Goal: Transaction & Acquisition: Purchase product/service

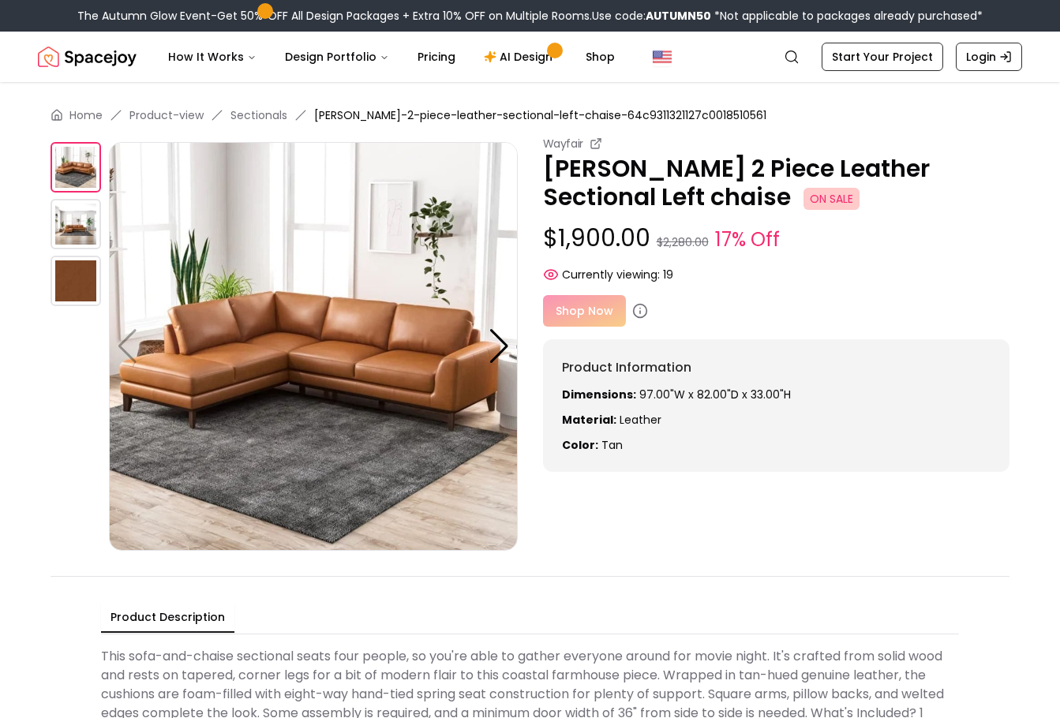
click at [831, 181] on p "[PERSON_NAME] 2 Piece Leather Sectional Left chaise ON SALE" at bounding box center [776, 183] width 467 height 57
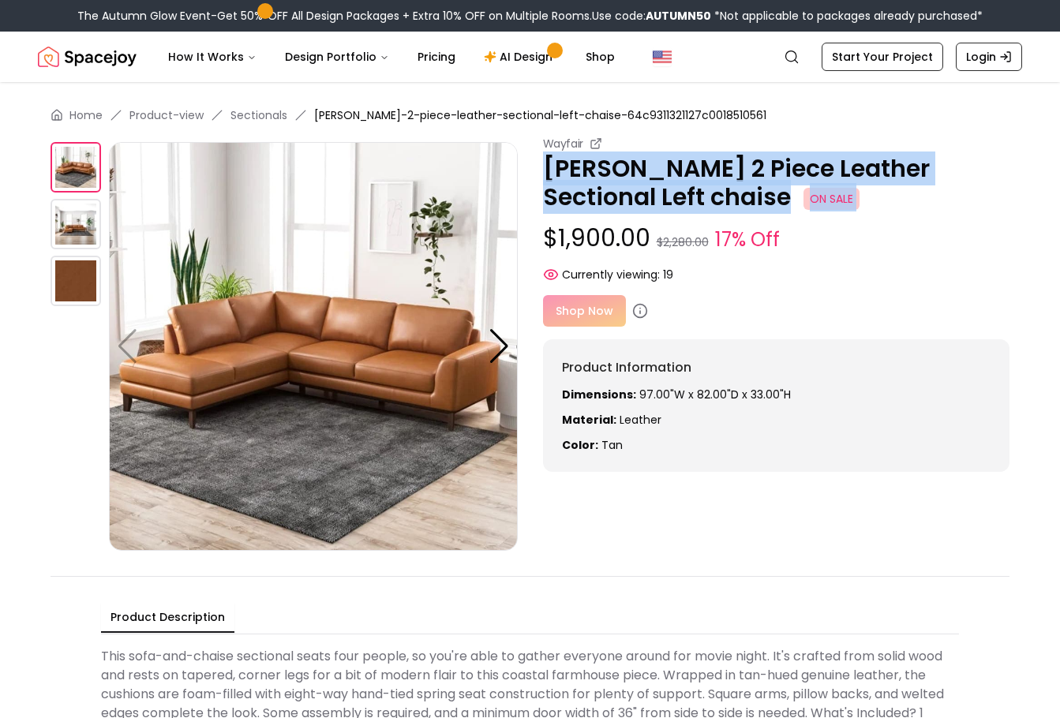
drag, startPoint x: 831, startPoint y: 181, endPoint x: 845, endPoint y: 181, distance: 13.4
click at [838, 181] on p "[PERSON_NAME] 2 Piece Leather Sectional Left chaise ON SALE" at bounding box center [776, 183] width 467 height 57
click at [883, 174] on p "[PERSON_NAME] 2 Piece Leather Sectional Left chaise ON SALE" at bounding box center [776, 183] width 467 height 57
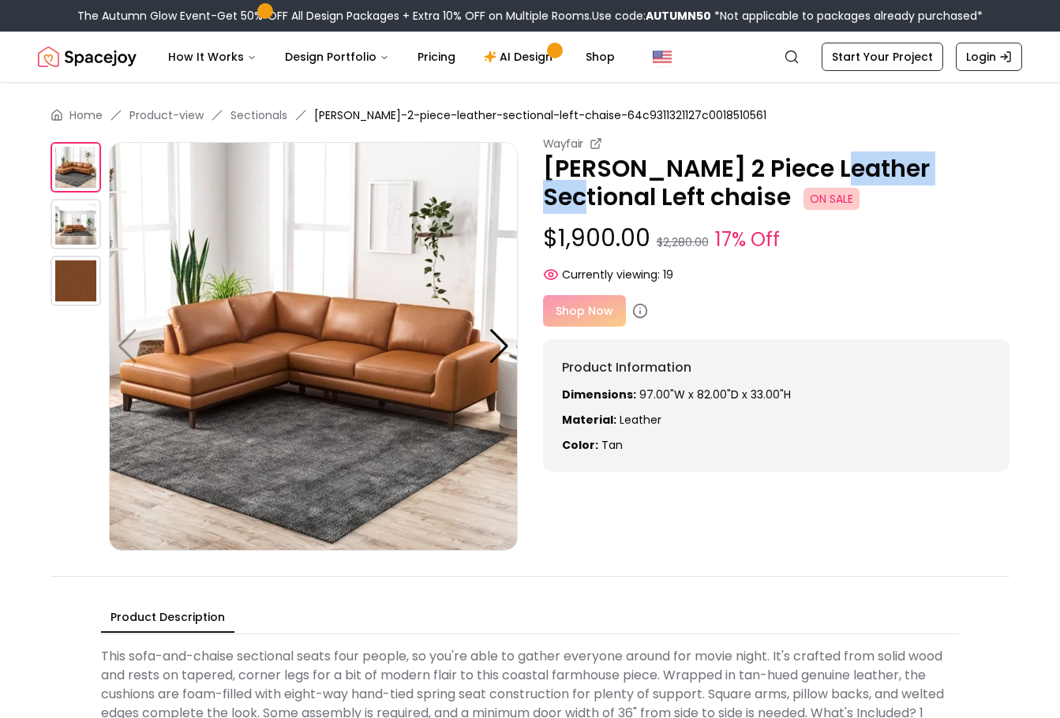
click at [883, 174] on p "[PERSON_NAME] 2 Piece Leather Sectional Left chaise ON SALE" at bounding box center [776, 183] width 467 height 57
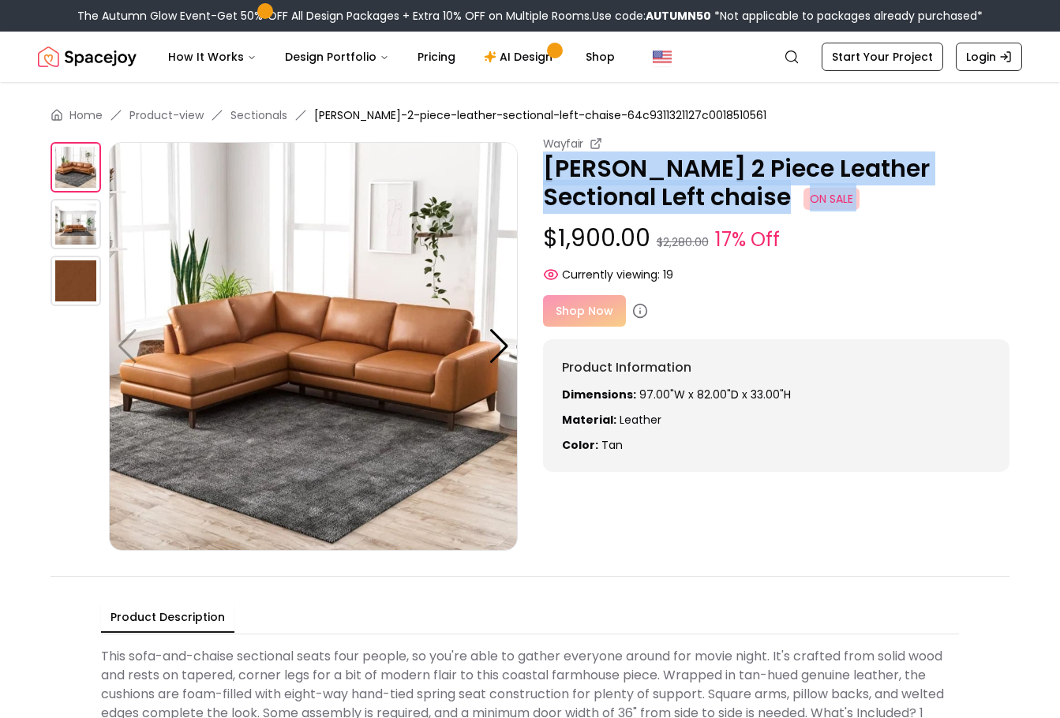
click at [883, 174] on p "[PERSON_NAME] 2 Piece Leather Sectional Left chaise ON SALE" at bounding box center [776, 183] width 467 height 57
click at [842, 171] on p "[PERSON_NAME] 2 Piece Leather Sectional Left chaise ON SALE" at bounding box center [776, 183] width 467 height 57
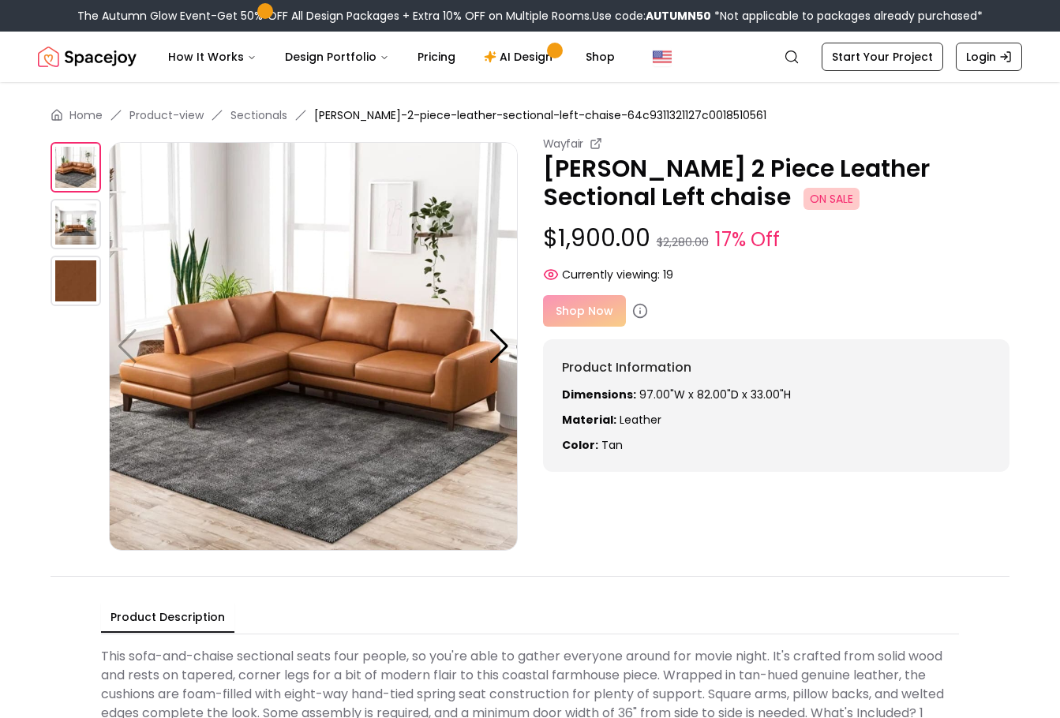
click at [842, 171] on p "[PERSON_NAME] 2 Piece Leather Sectional Left chaise ON SALE" at bounding box center [776, 183] width 467 height 57
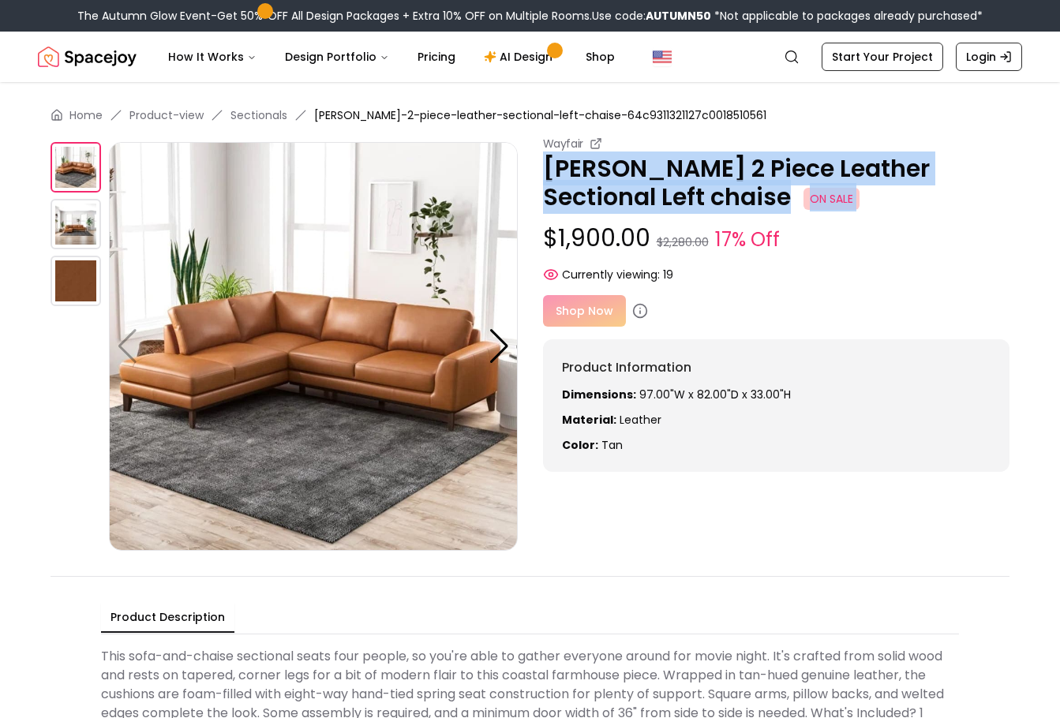
drag, startPoint x: 842, startPoint y: 171, endPoint x: 903, endPoint y: 169, distance: 61.6
click at [877, 169] on p "[PERSON_NAME] 2 Piece Leather Sectional Left chaise ON SALE" at bounding box center [776, 183] width 467 height 57
click at [903, 169] on p "[PERSON_NAME] 2 Piece Leather Sectional Left chaise ON SALE" at bounding box center [776, 183] width 467 height 57
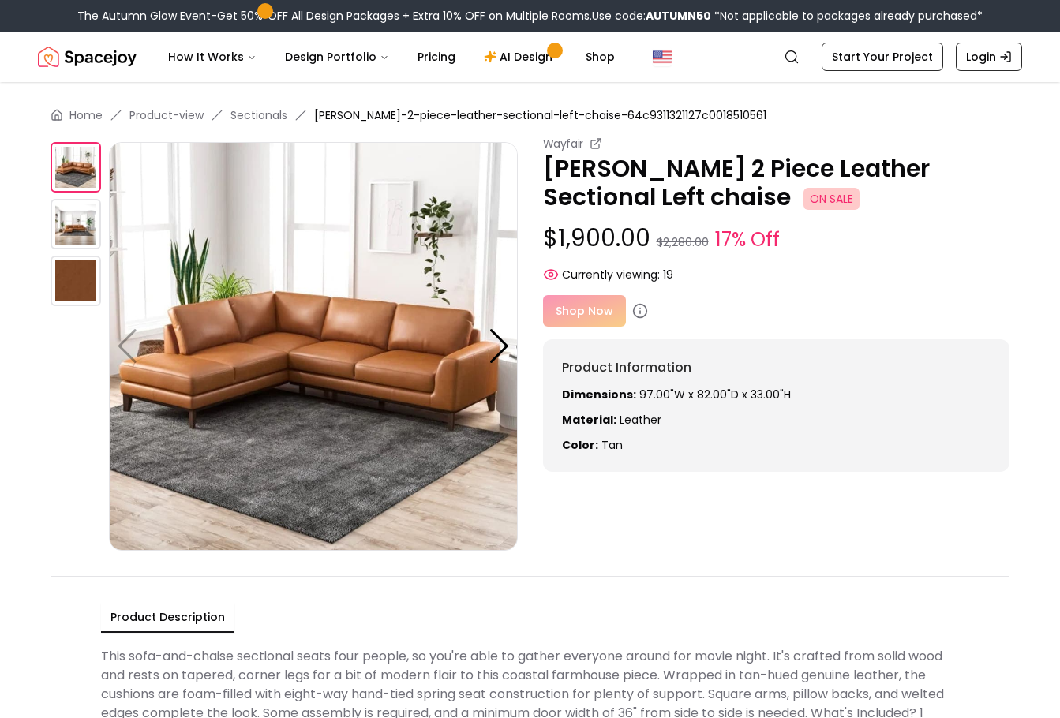
click at [903, 169] on p "[PERSON_NAME] 2 Piece Leather Sectional Left chaise ON SALE" at bounding box center [776, 183] width 467 height 57
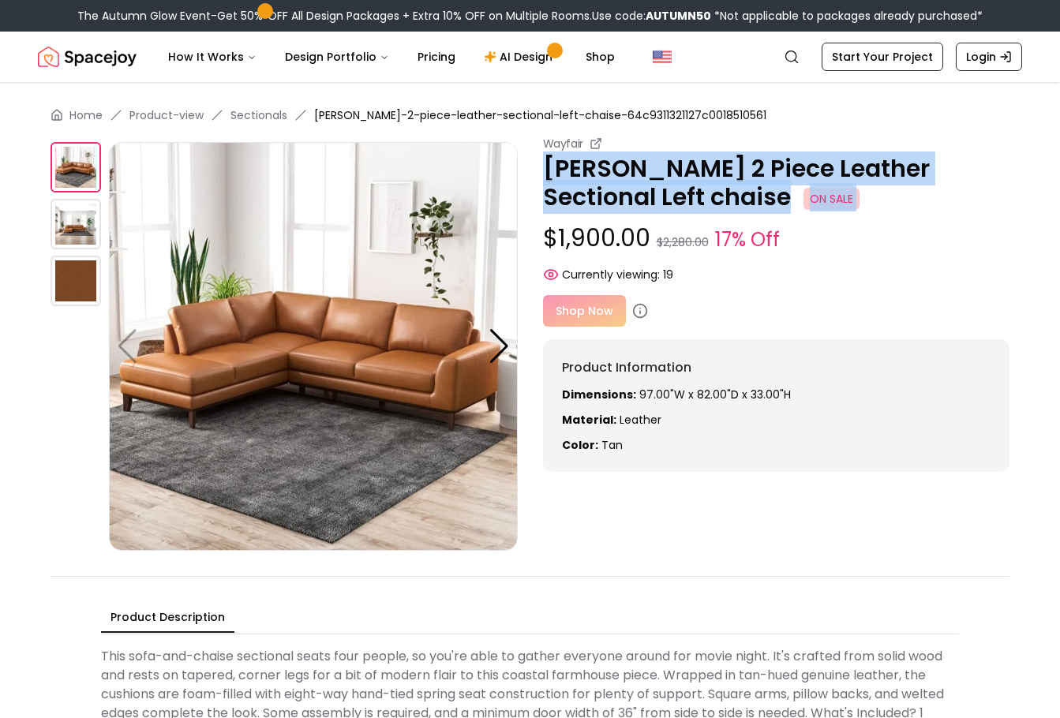
click at [903, 169] on p "[PERSON_NAME] 2 Piece Leather Sectional Left chaise ON SALE" at bounding box center [776, 183] width 467 height 57
click at [877, 167] on p "[PERSON_NAME] 2 Piece Leather Sectional Left chaise ON SALE" at bounding box center [776, 183] width 467 height 57
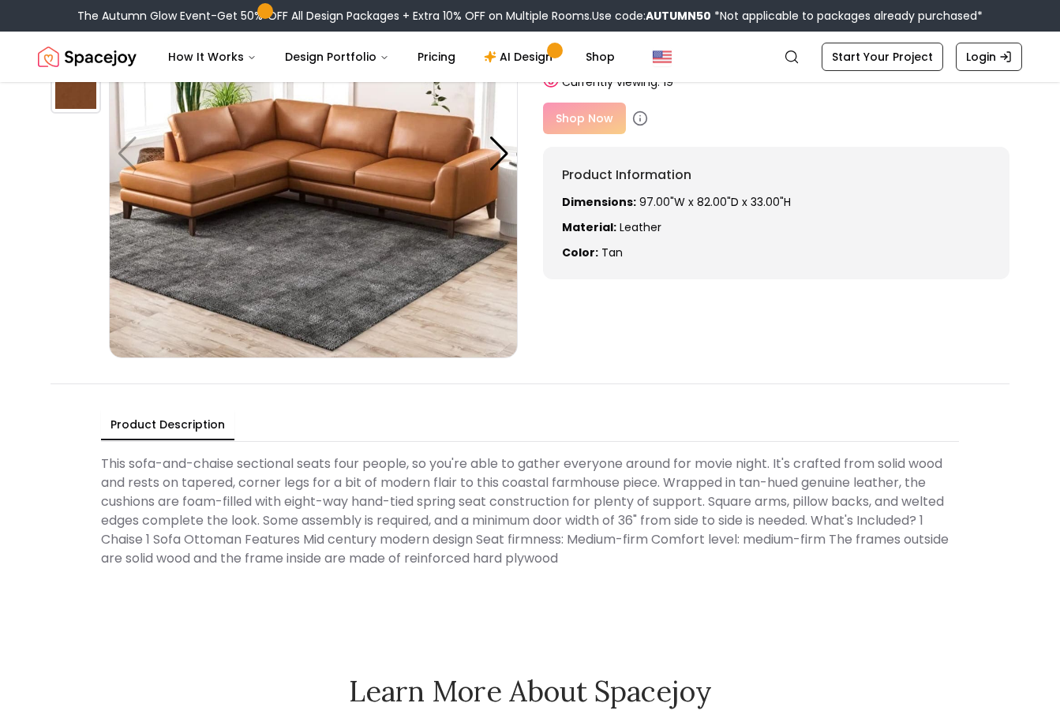
scroll to position [237, 0]
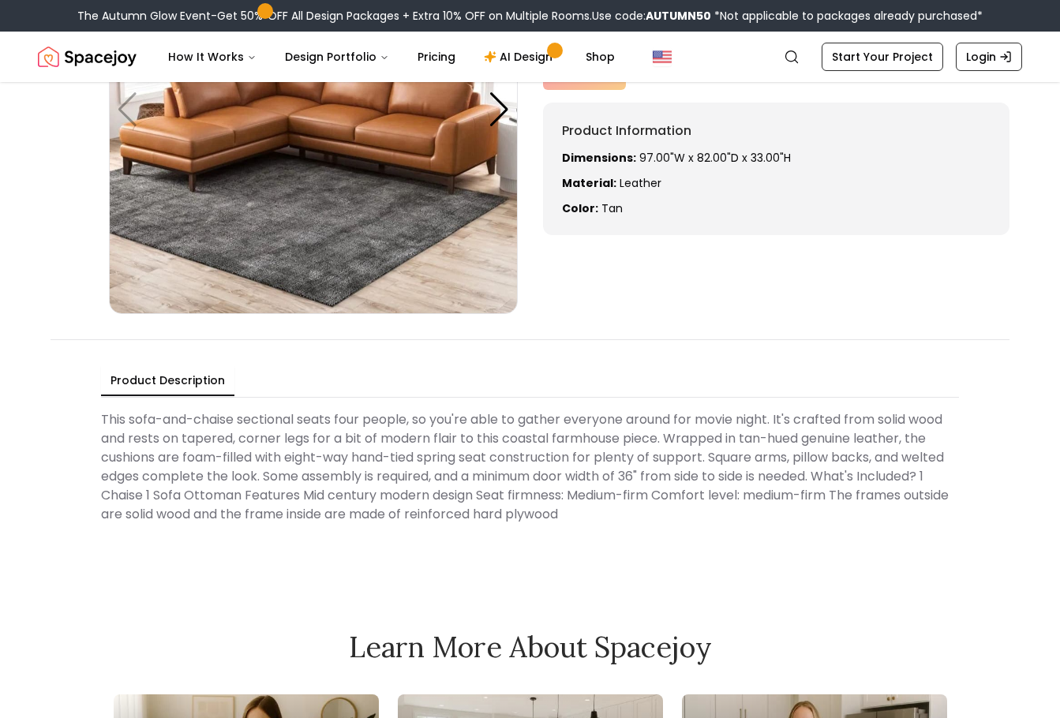
click at [533, 445] on Description "This sofa-and-chaise sectional seats four people, so you're able to gather ever…" at bounding box center [530, 467] width 858 height 126
drag, startPoint x: 533, startPoint y: 445, endPoint x: 542, endPoint y: 445, distance: 8.7
click at [542, 445] on Description "This sofa-and-chaise sectional seats four people, so you're able to gather ever…" at bounding box center [530, 467] width 858 height 126
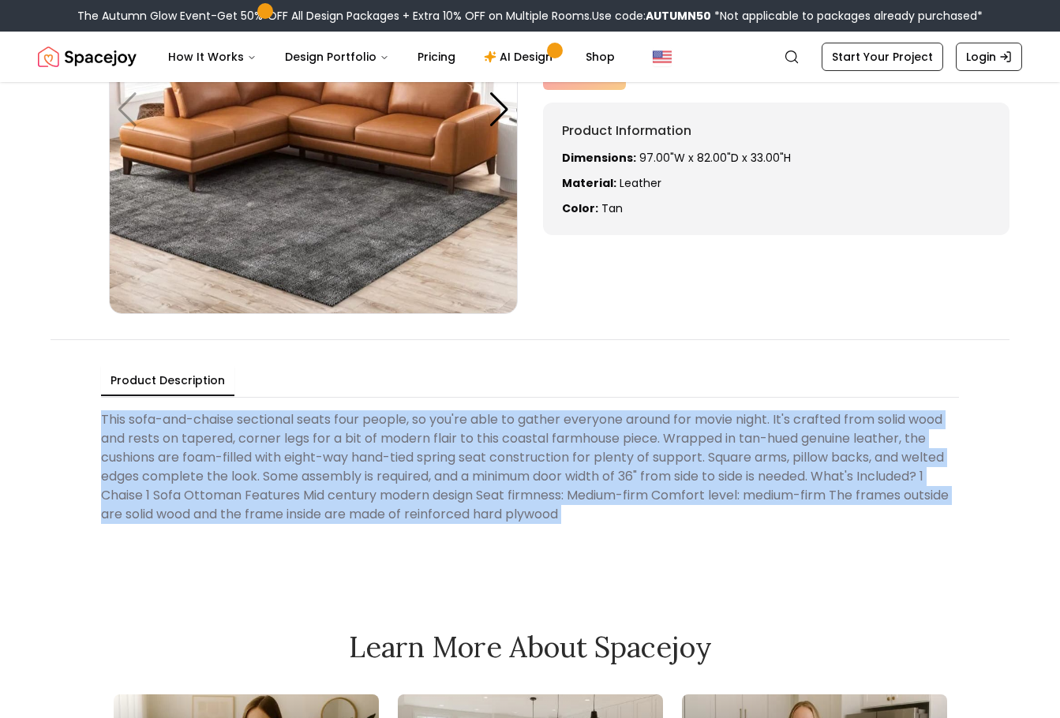
click at [715, 454] on Description "This sofa-and-chaise sectional seats four people, so you're able to gather ever…" at bounding box center [530, 467] width 858 height 126
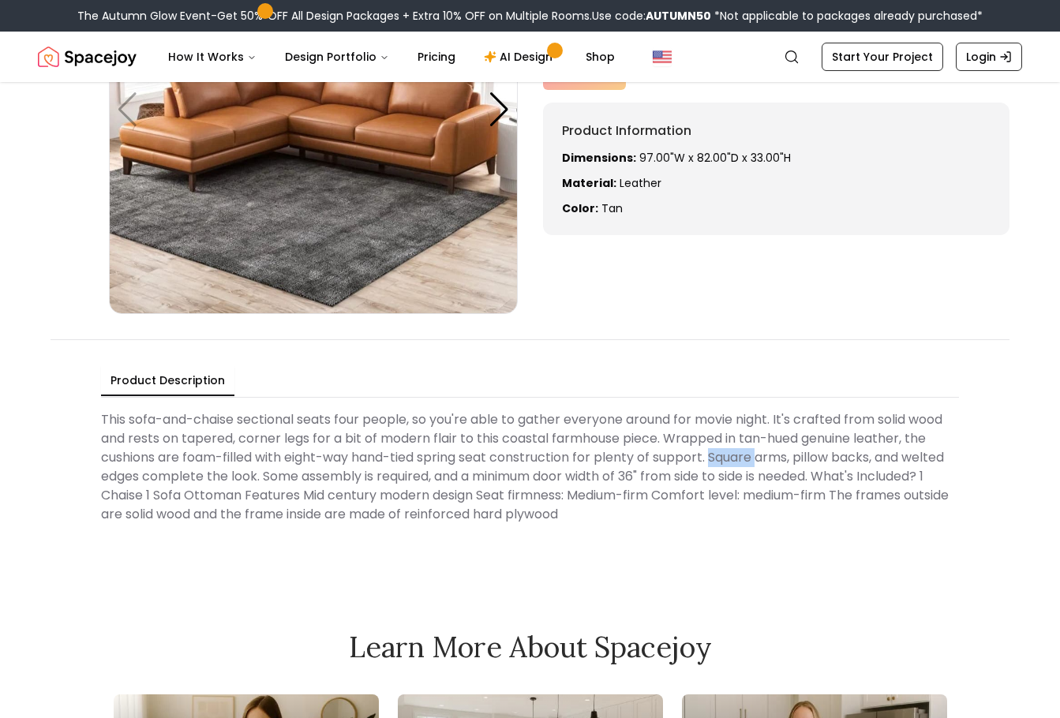
click at [715, 454] on Description "This sofa-and-chaise sectional seats four people, so you're able to gather ever…" at bounding box center [530, 467] width 858 height 126
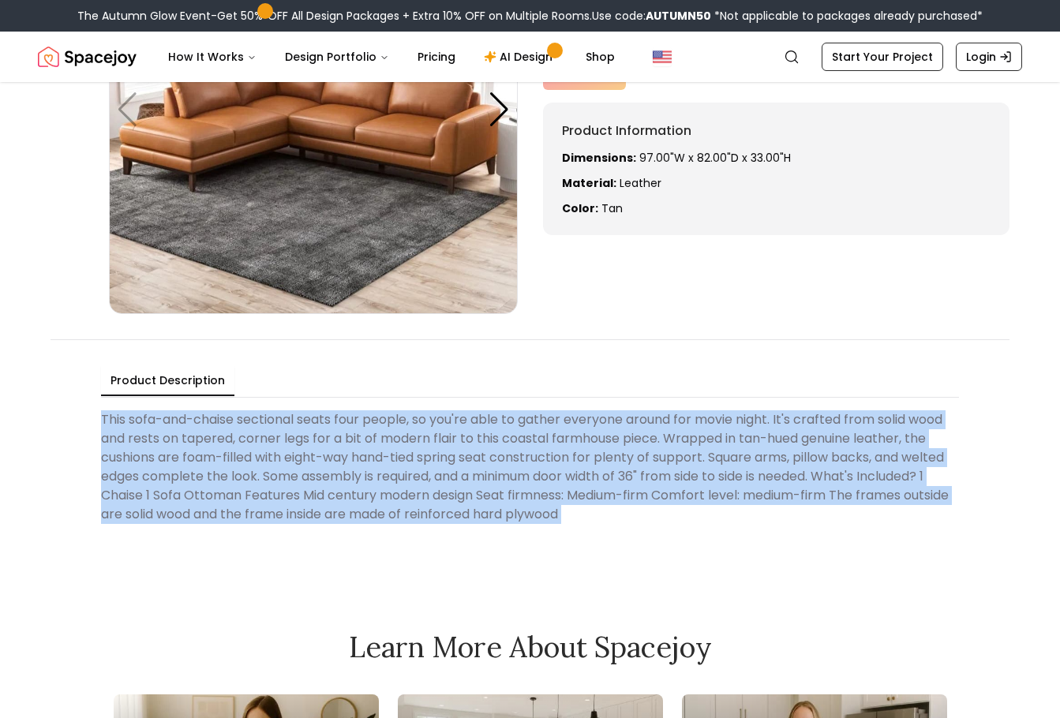
click at [715, 454] on Description "This sofa-and-chaise sectional seats four people, so you're able to gather ever…" at bounding box center [530, 467] width 858 height 126
click at [531, 454] on Description "This sofa-and-chaise sectional seats four people, so you're able to gather ever…" at bounding box center [530, 467] width 858 height 126
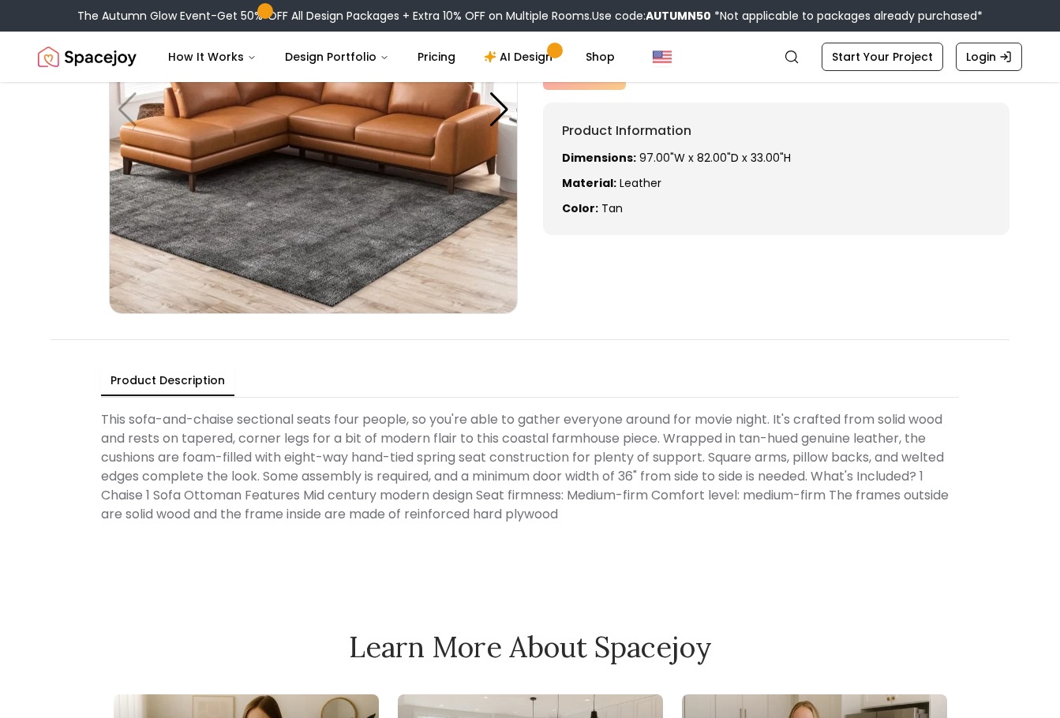
click at [531, 454] on Description "This sofa-and-chaise sectional seats four people, so you're able to gather ever…" at bounding box center [530, 467] width 858 height 126
drag, startPoint x: 531, startPoint y: 454, endPoint x: 749, endPoint y: 453, distance: 218.7
click at [546, 453] on Description "This sofa-and-chaise sectional seats four people, so you're able to gather ever…" at bounding box center [530, 467] width 858 height 126
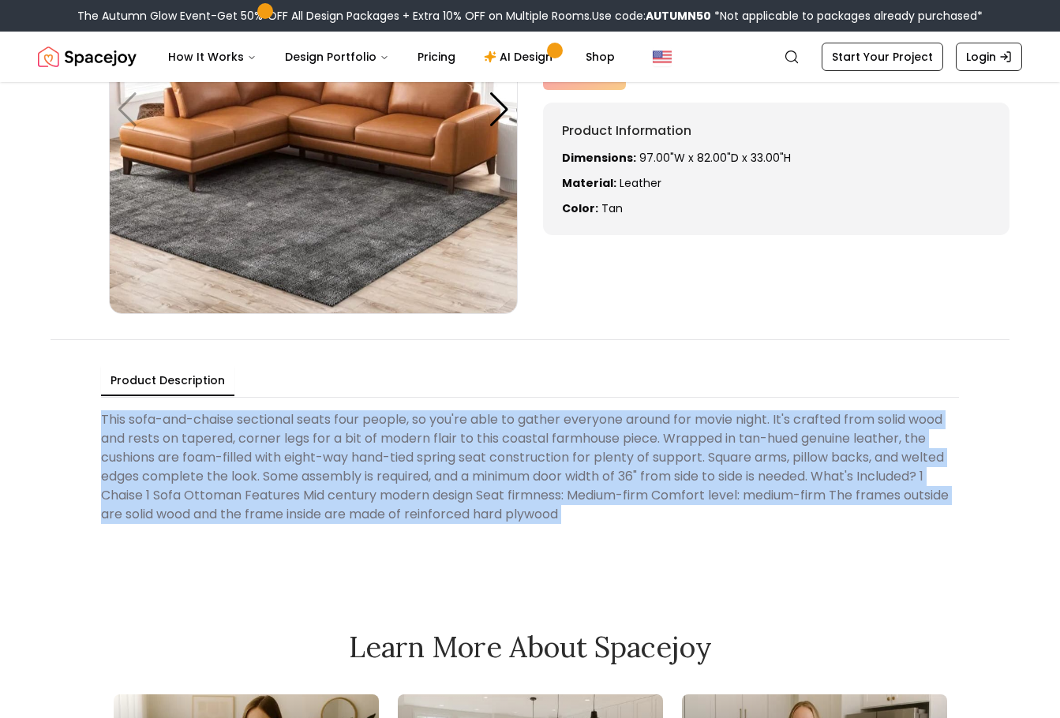
click at [751, 452] on Description "This sofa-and-chaise sectional seats four people, so you're able to gather ever…" at bounding box center [530, 467] width 858 height 126
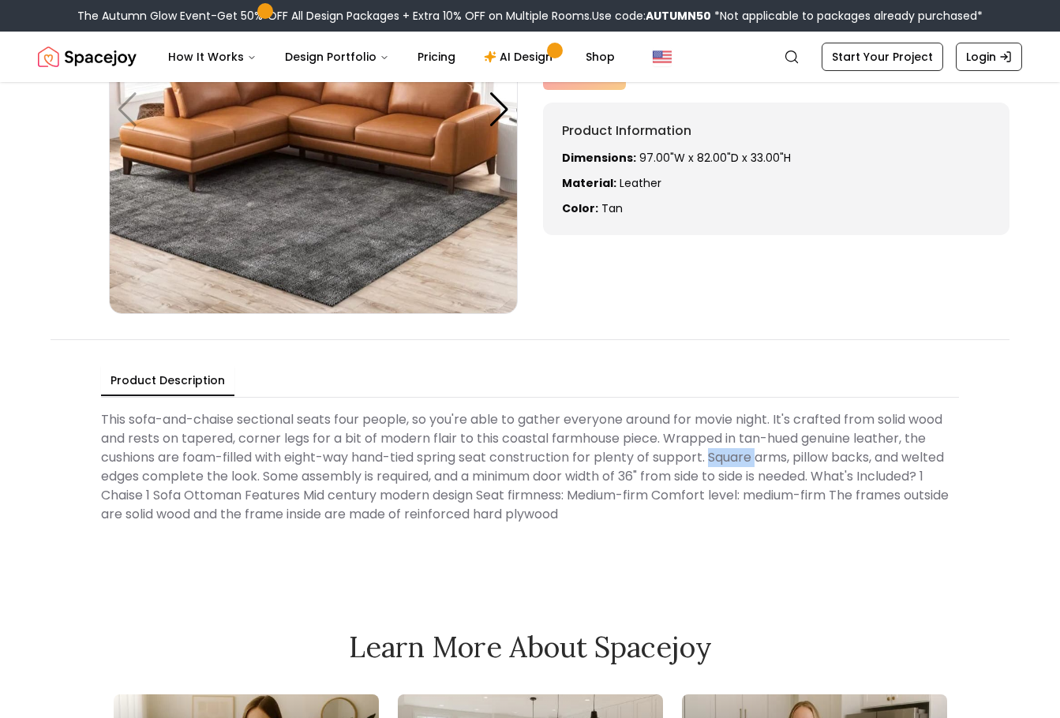
click at [751, 452] on Description "This sofa-and-chaise sectional seats four people, so you're able to gather ever…" at bounding box center [530, 467] width 858 height 126
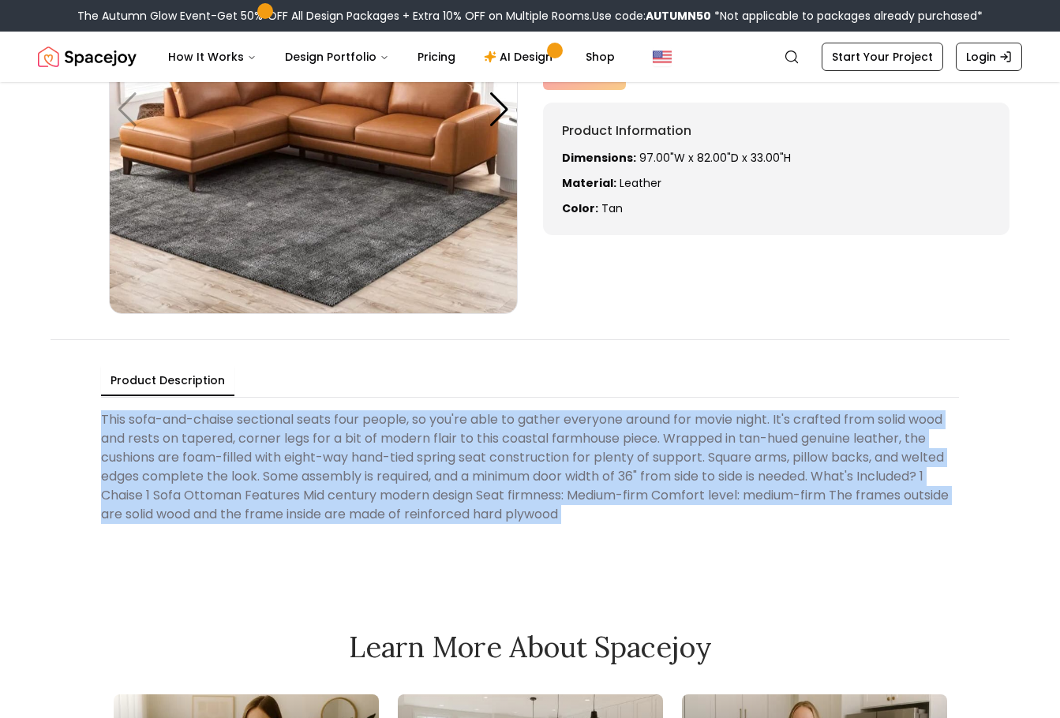
click at [751, 452] on Description "This sofa-and-chaise sectional seats four people, so you're able to gather ever…" at bounding box center [530, 467] width 858 height 126
click at [588, 477] on Description "This sofa-and-chaise sectional seats four people, so you're able to gather ever…" at bounding box center [530, 467] width 858 height 126
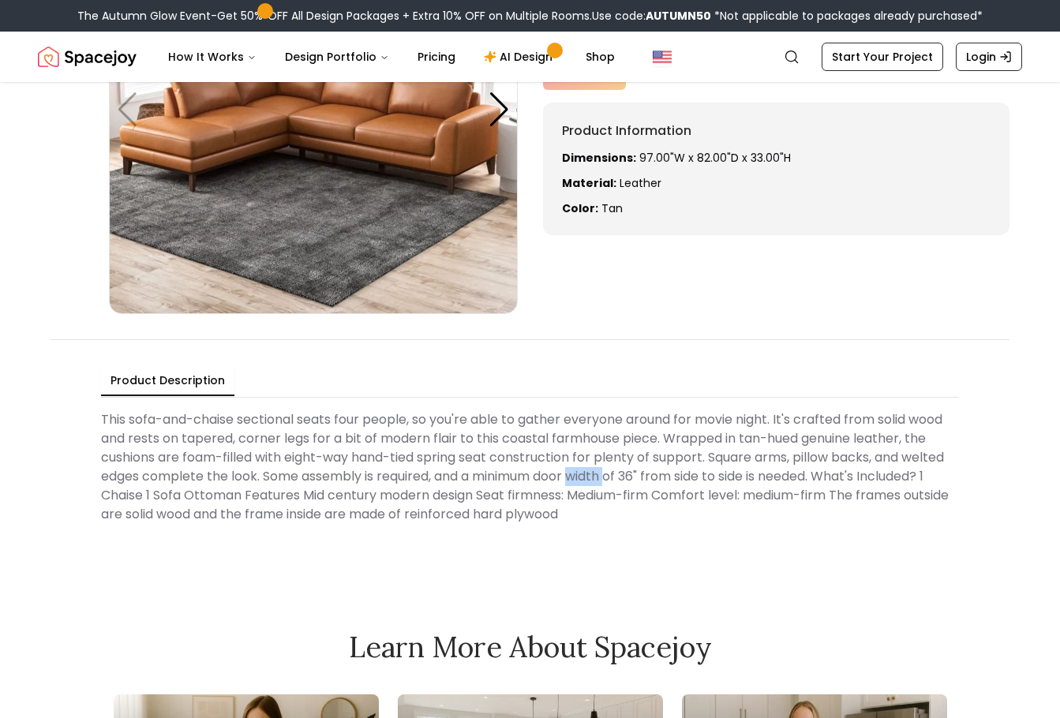
click at [588, 477] on Description "This sofa-and-chaise sectional seats four people, so you're able to gather ever…" at bounding box center [530, 467] width 858 height 126
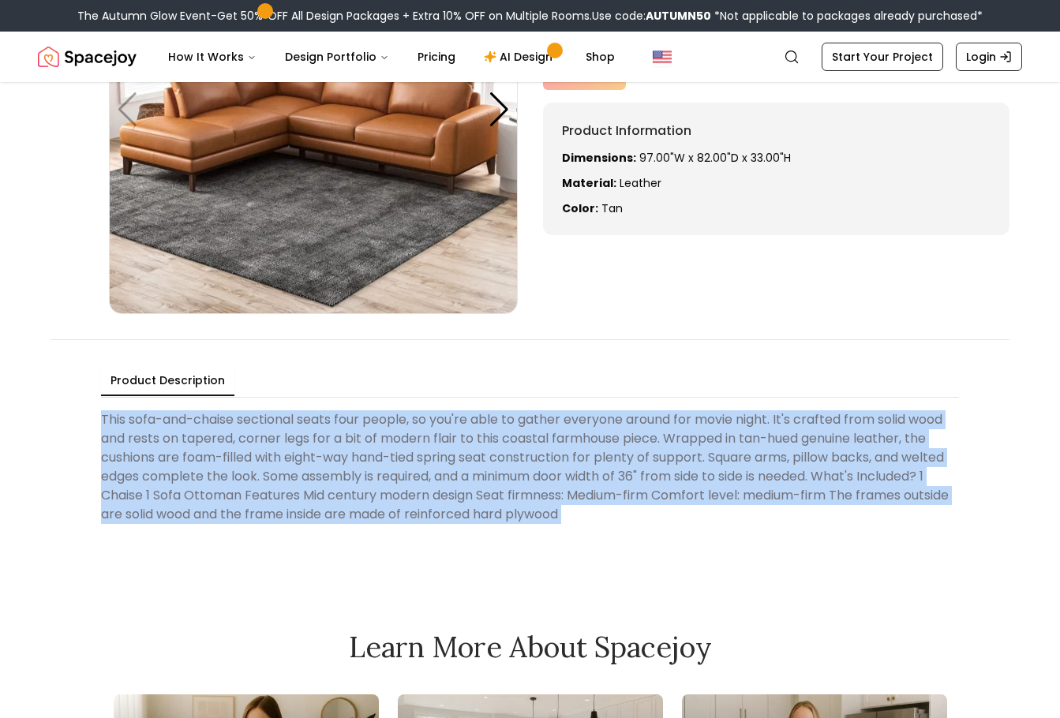
drag, startPoint x: 588, startPoint y: 477, endPoint x: 711, endPoint y: 477, distance: 122.4
click at [595, 477] on Description "This sofa-and-chaise sectional seats four people, so you're able to gather ever…" at bounding box center [530, 467] width 858 height 126
click at [713, 477] on Description "This sofa-and-chaise sectional seats four people, so you're able to gather ever…" at bounding box center [530, 467] width 858 height 126
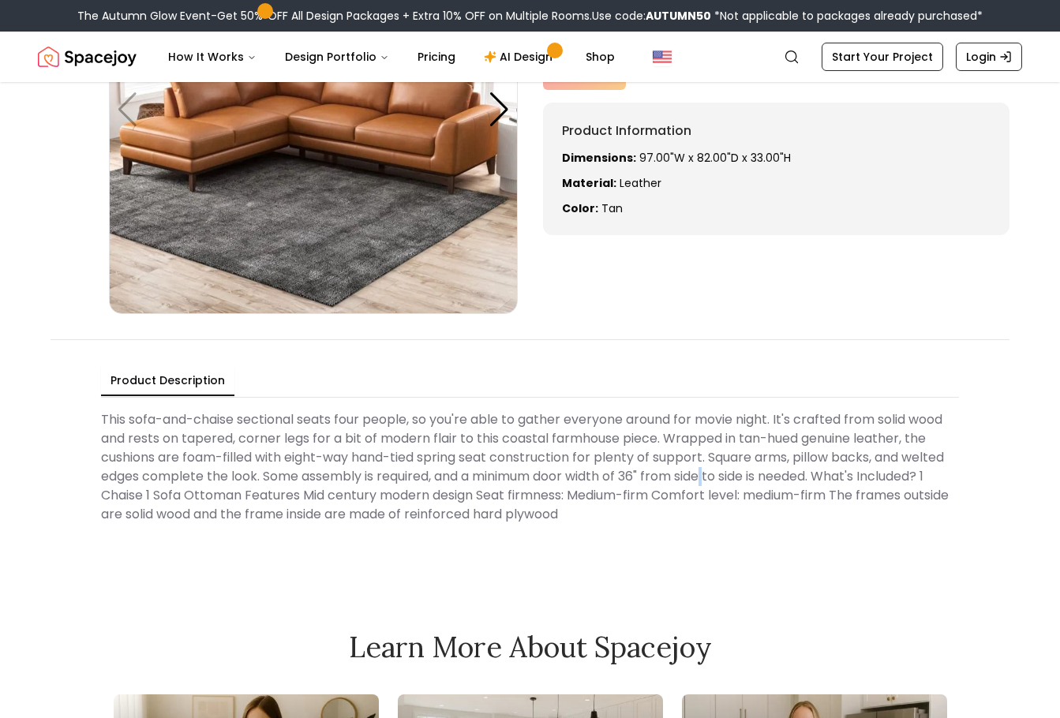
click at [713, 477] on Description "This sofa-and-chaise sectional seats four people, so you're able to gather ever…" at bounding box center [530, 467] width 858 height 126
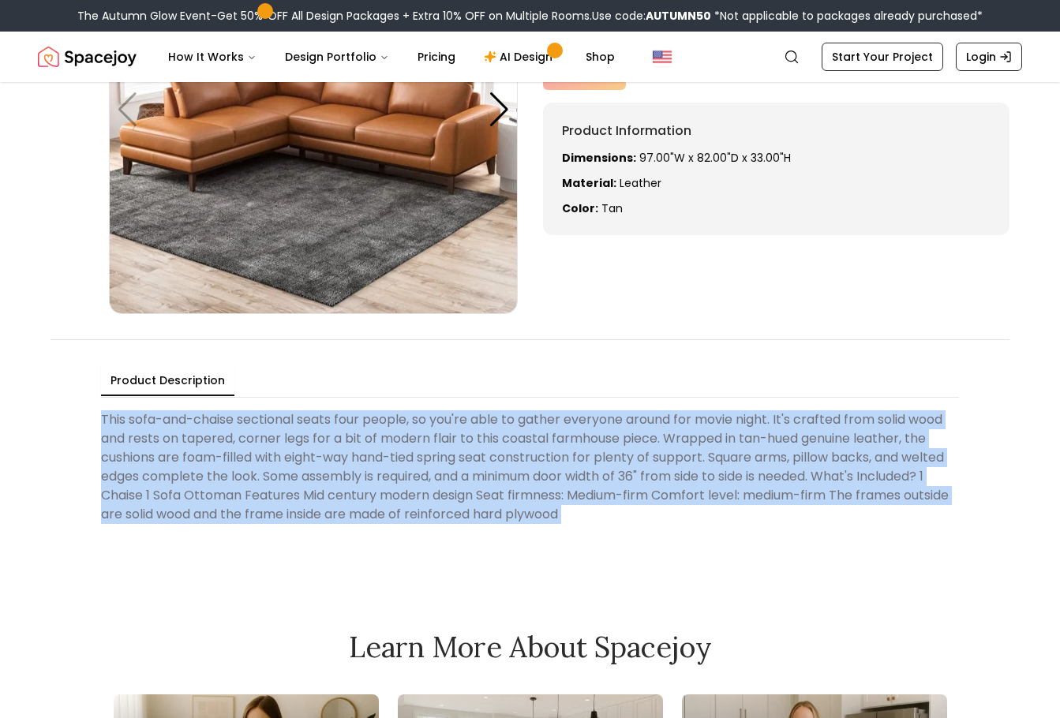
click at [713, 477] on Description "This sofa-and-chaise sectional seats four people, so you're able to gather ever…" at bounding box center [530, 467] width 858 height 126
click at [614, 474] on Description "This sofa-and-chaise sectional seats four people, so you're able to gather ever…" at bounding box center [530, 467] width 858 height 126
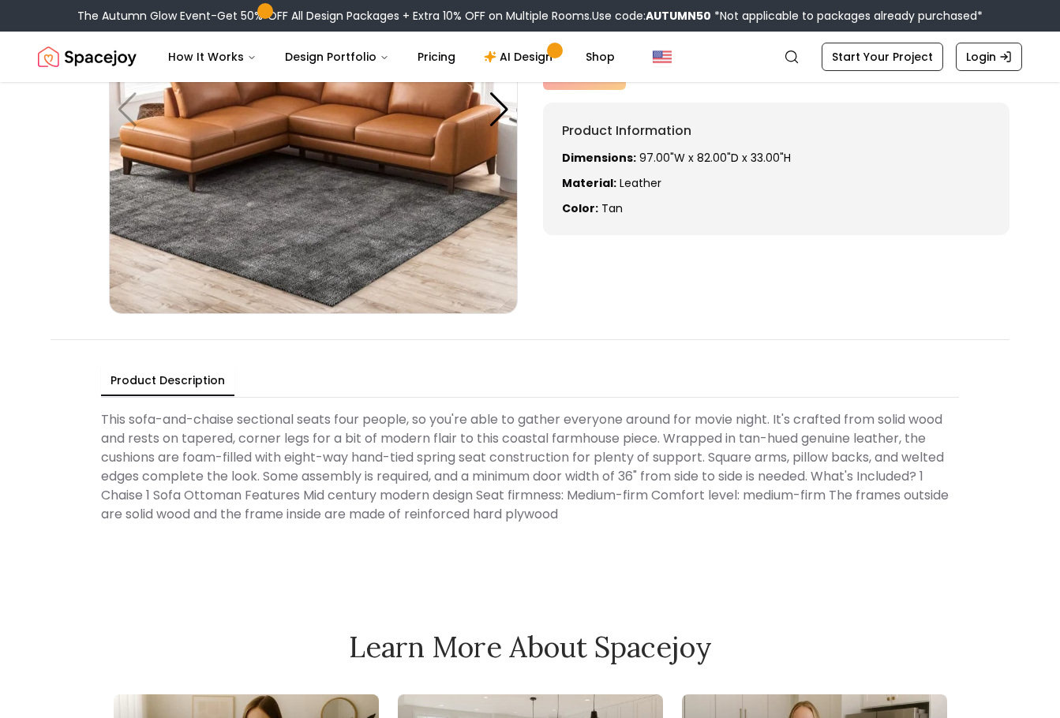
click at [614, 474] on Description "This sofa-and-chaise sectional seats four people, so you're able to gather ever…" at bounding box center [530, 467] width 858 height 126
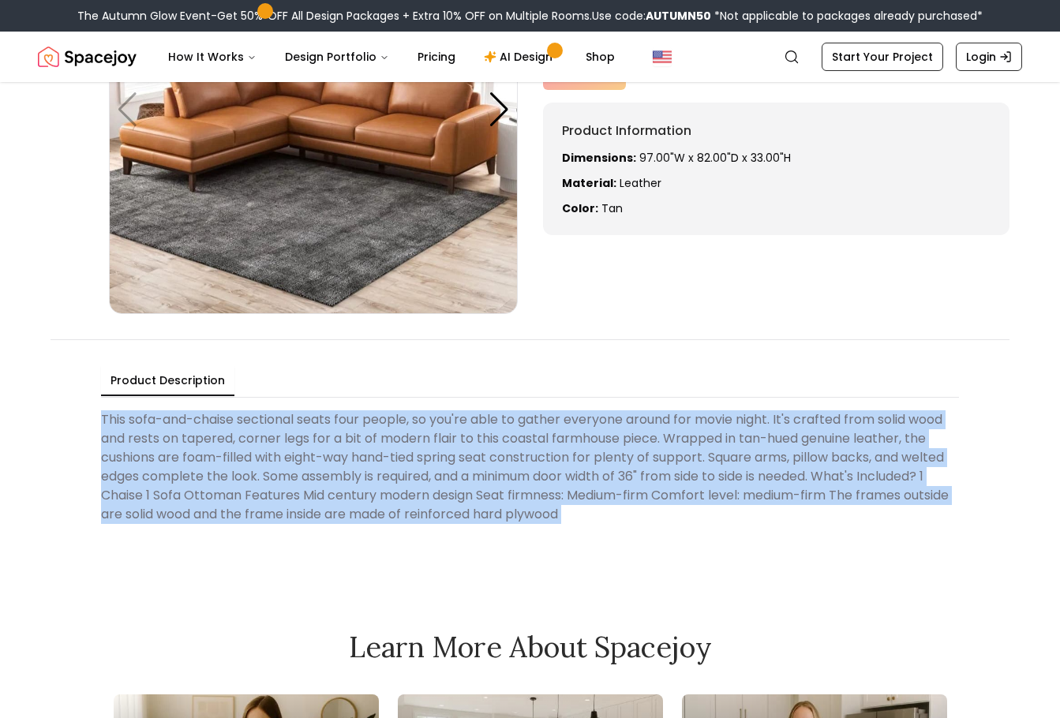
drag, startPoint x: 614, startPoint y: 474, endPoint x: 790, endPoint y: 482, distance: 175.5
click at [662, 475] on Description "This sofa-and-chaise sectional seats four people, so you're able to gather ever…" at bounding box center [530, 467] width 858 height 126
click at [790, 482] on Description "This sofa-and-chaise sectional seats four people, so you're able to gather ever…" at bounding box center [530, 467] width 858 height 126
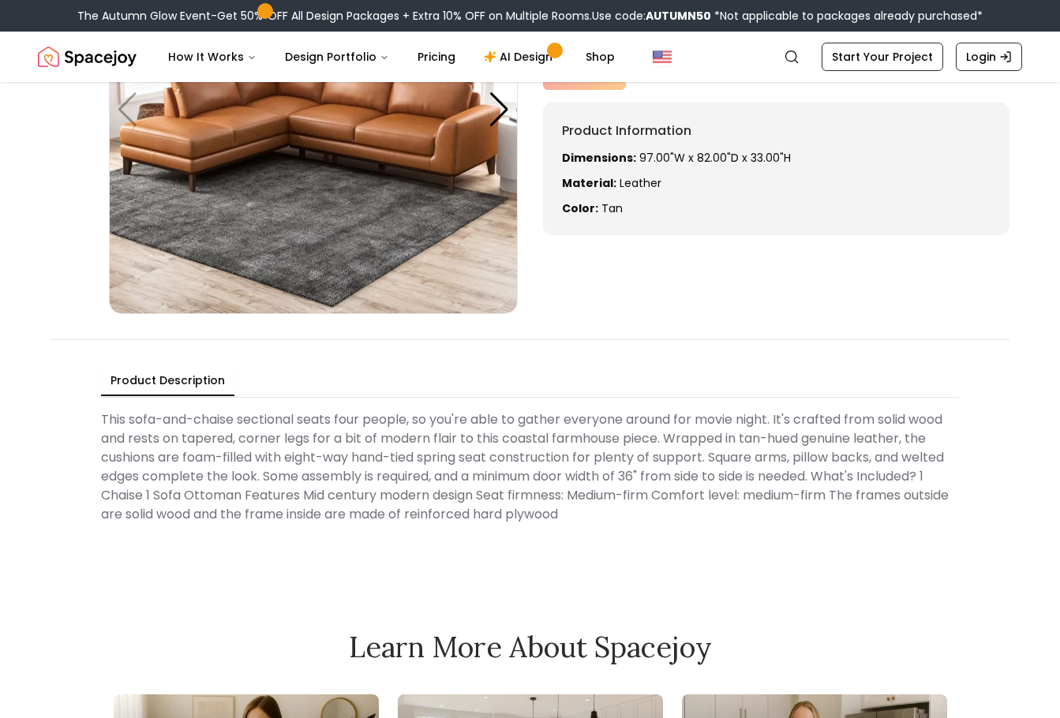
click at [790, 482] on Description "This sofa-and-chaise sectional seats four people, so you're able to gather ever…" at bounding box center [530, 467] width 858 height 126
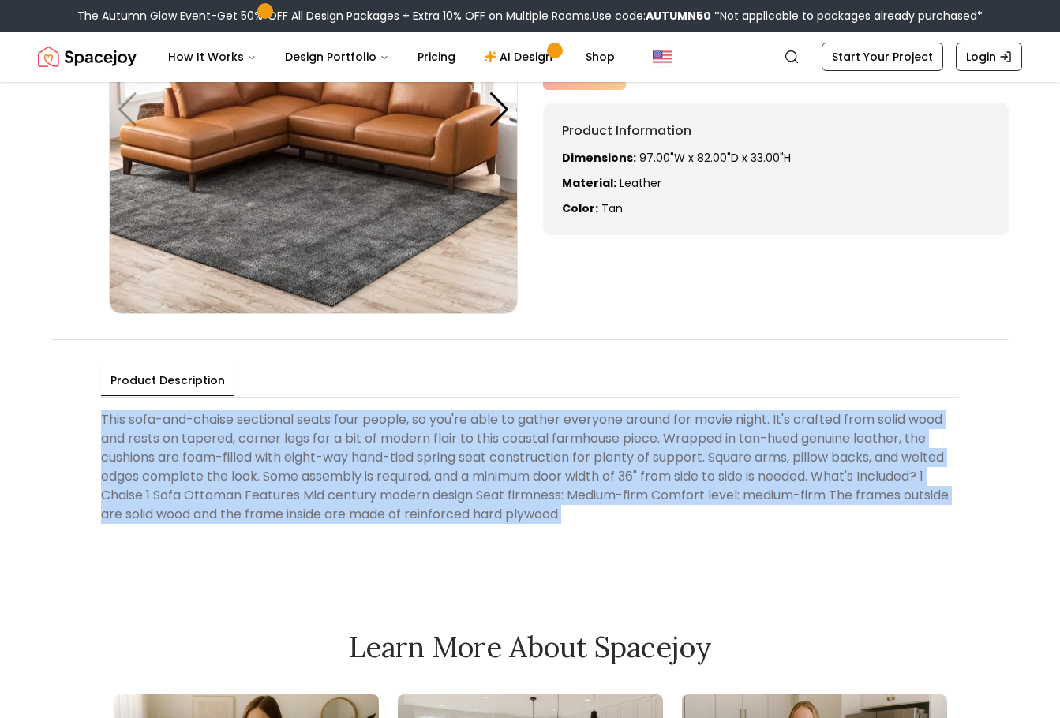
click at [790, 482] on Description "This sofa-and-chaise sectional seats four people, so you're able to gather ever…" at bounding box center [530, 467] width 858 height 126
click at [649, 480] on Description "This sofa-and-chaise sectional seats four people, so you're able to gather ever…" at bounding box center [530, 467] width 858 height 126
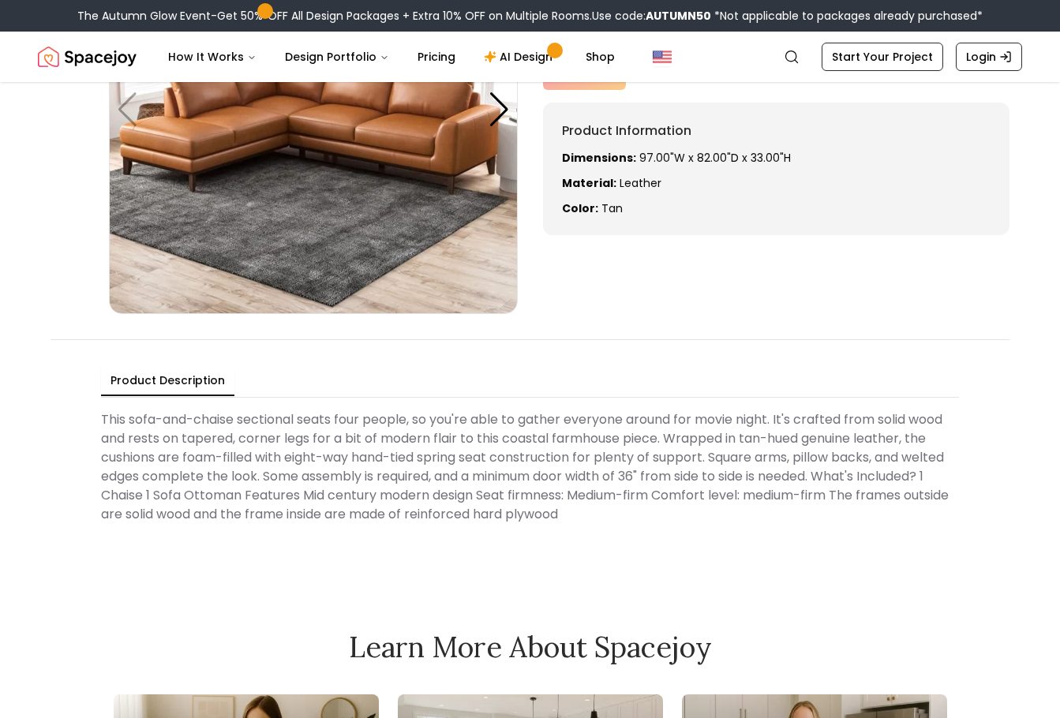
click at [649, 480] on Description "This sofa-and-chaise sectional seats four people, so you're able to gather ever…" at bounding box center [530, 467] width 858 height 126
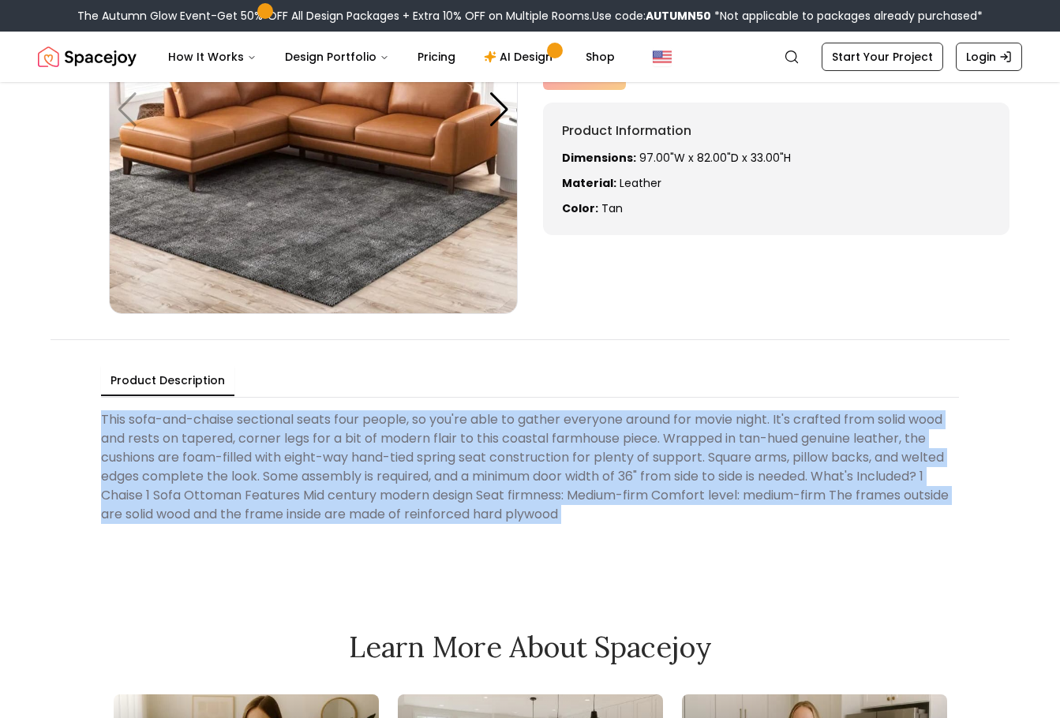
drag, startPoint x: 649, startPoint y: 480, endPoint x: 681, endPoint y: 480, distance: 32.4
click at [663, 480] on Description "This sofa-and-chaise sectional seats four people, so you're able to gather ever…" at bounding box center [530, 467] width 858 height 126
click at [786, 480] on Description "This sofa-and-chaise sectional seats four people, so you're able to gather ever…" at bounding box center [530, 467] width 858 height 126
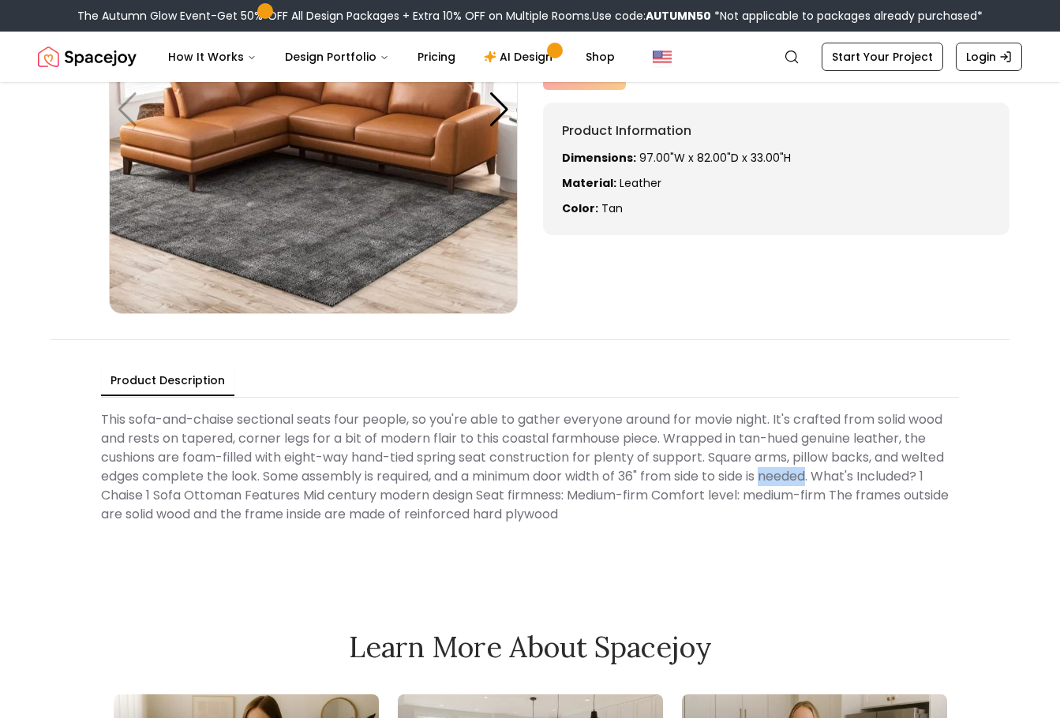
click at [786, 480] on Description "This sofa-and-chaise sectional seats four people, so you're able to gather ever…" at bounding box center [530, 467] width 858 height 126
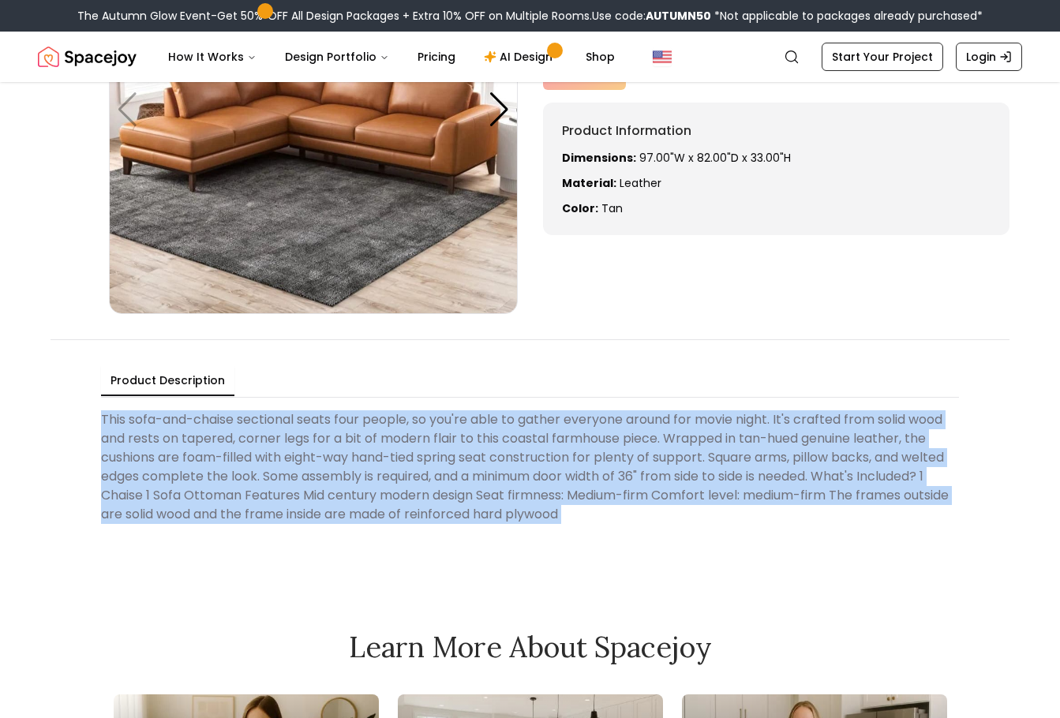
click at [786, 480] on Description "This sofa-and-chaise sectional seats four people, so you're able to gather ever…" at bounding box center [530, 467] width 858 height 126
click at [663, 479] on Description "This sofa-and-chaise sectional seats four people, so you're able to gather ever…" at bounding box center [530, 467] width 858 height 126
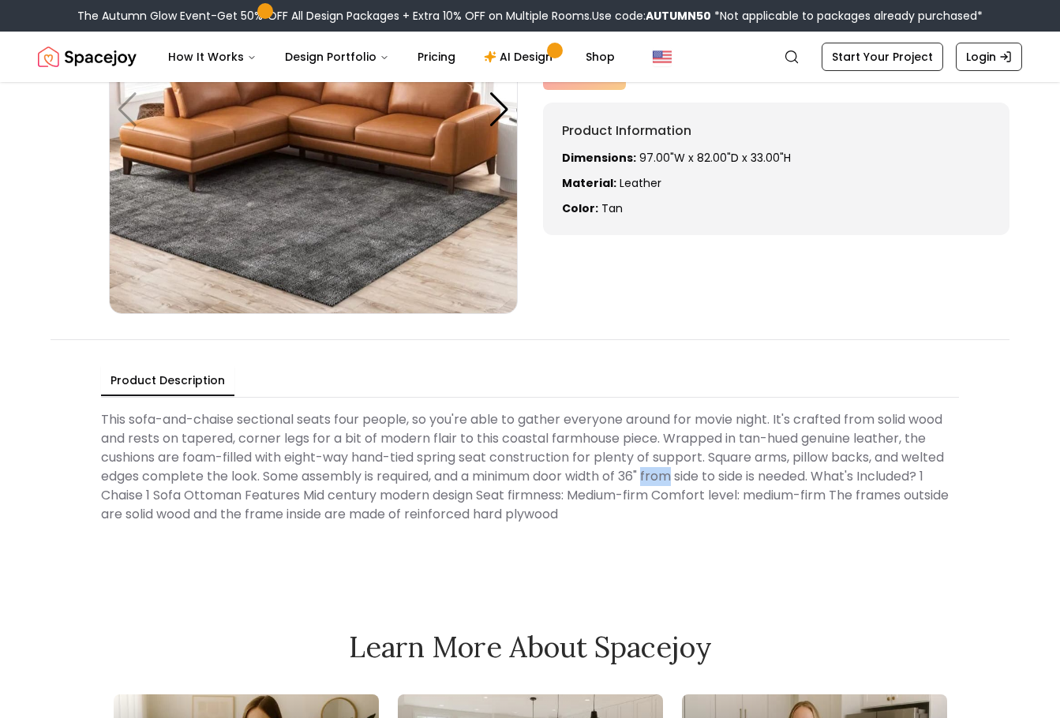
click at [663, 479] on Description "This sofa-and-chaise sectional seats four people, so you're able to gather ever…" at bounding box center [530, 467] width 858 height 126
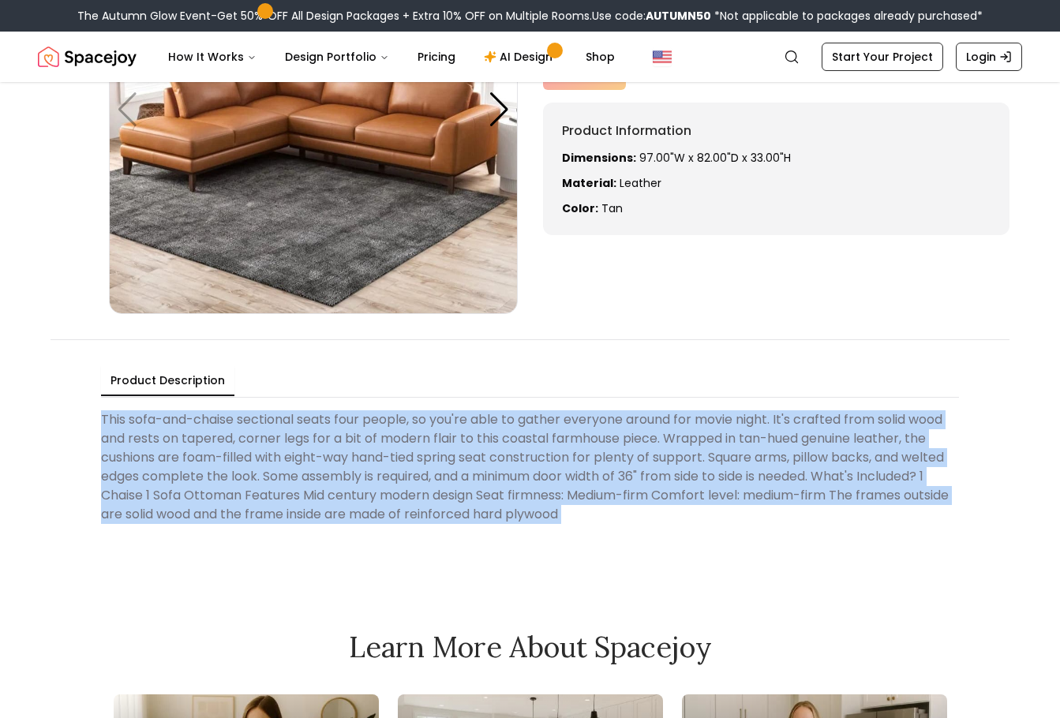
drag, startPoint x: 663, startPoint y: 479, endPoint x: 679, endPoint y: 478, distance: 15.9
click at [666, 479] on Description "This sofa-and-chaise sectional seats four people, so you're able to gather ever…" at bounding box center [530, 467] width 858 height 126
click at [762, 475] on Description "This sofa-and-chaise sectional seats four people, so you're able to gather ever…" at bounding box center [530, 467] width 858 height 126
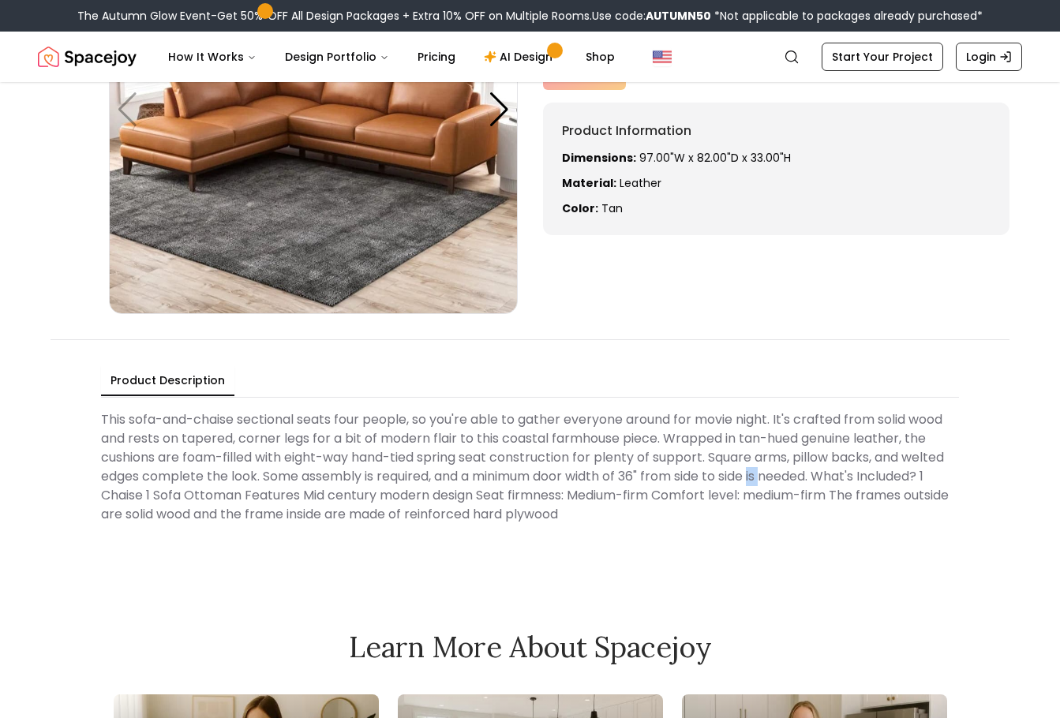
click at [762, 475] on Description "This sofa-and-chaise sectional seats four people, so you're able to gather ever…" at bounding box center [530, 467] width 858 height 126
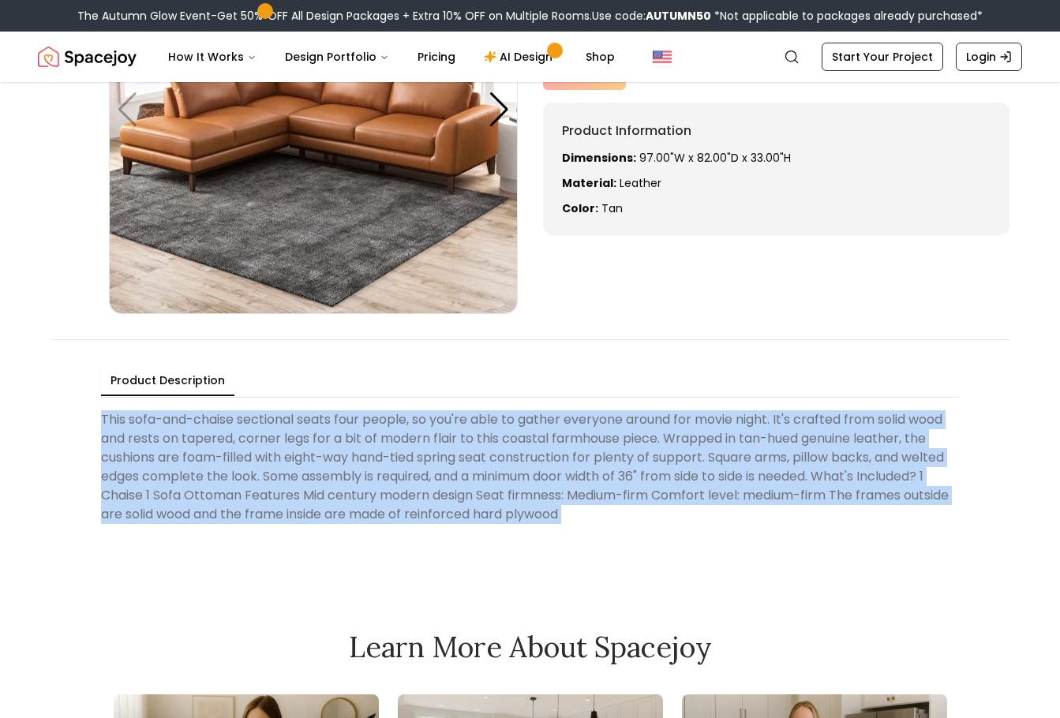
click at [762, 475] on Description "This sofa-and-chaise sectional seats four people, so you're able to gather ever…" at bounding box center [530, 467] width 858 height 126
click at [546, 479] on Description "This sofa-and-chaise sectional seats four people, so you're able to gather ever…" at bounding box center [530, 467] width 858 height 126
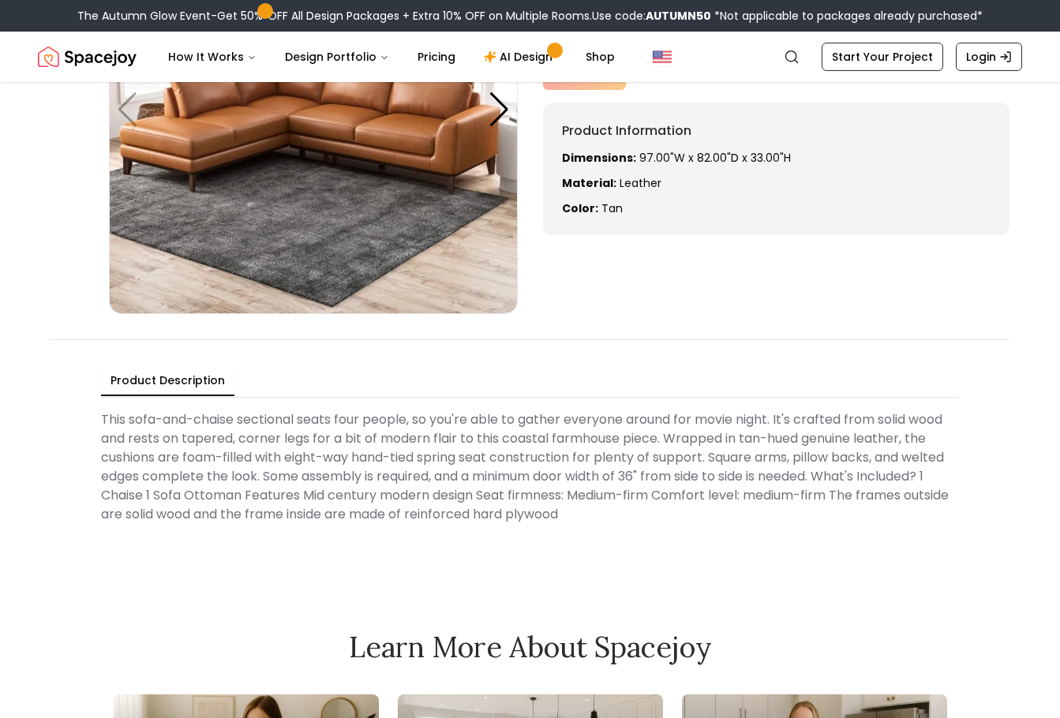
click at [546, 479] on Description "This sofa-and-chaise sectional seats four people, so you're able to gather ever…" at bounding box center [530, 467] width 858 height 126
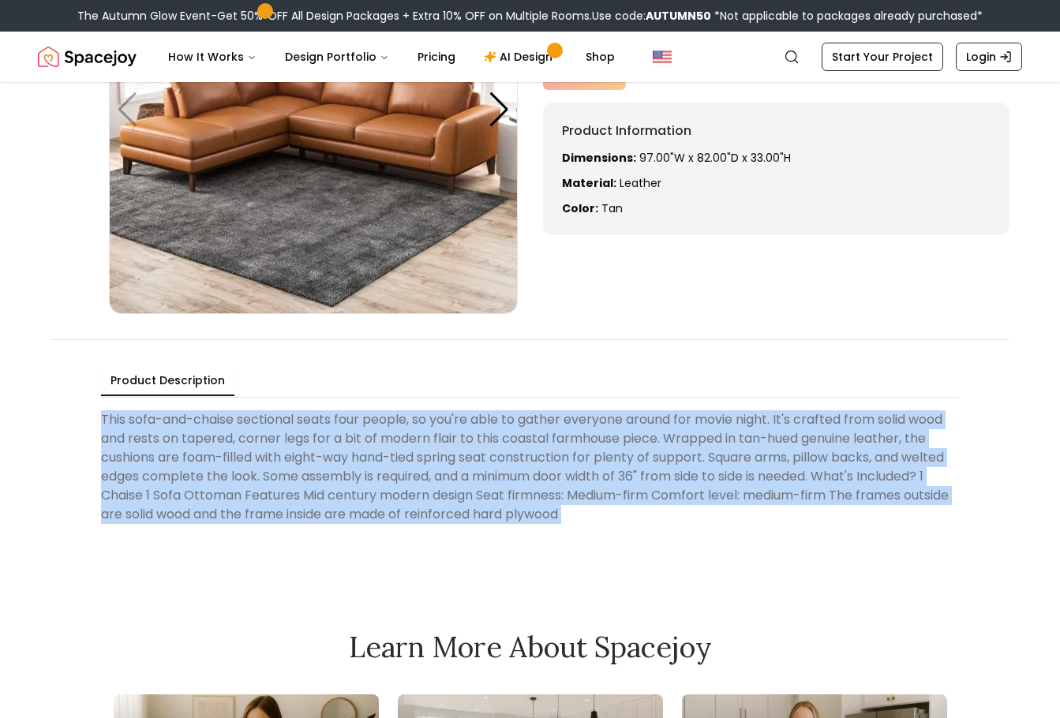
drag, startPoint x: 546, startPoint y: 479, endPoint x: 587, endPoint y: 479, distance: 41.1
click at [553, 479] on Description "This sofa-and-chaise sectional seats four people, so you're able to gather ever…" at bounding box center [530, 467] width 858 height 126
click at [649, 475] on Description "This sofa-and-chaise sectional seats four people, so you're able to gather ever…" at bounding box center [530, 467] width 858 height 126
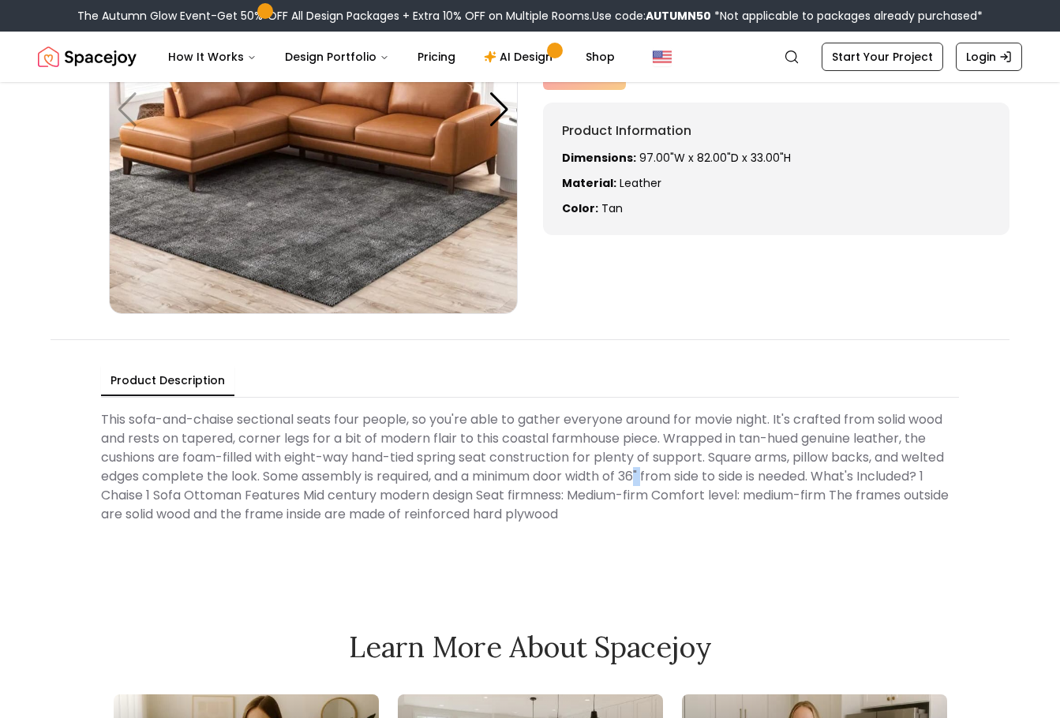
click at [649, 475] on Description "This sofa-and-chaise sectional seats four people, so you're able to gather ever…" at bounding box center [530, 467] width 858 height 126
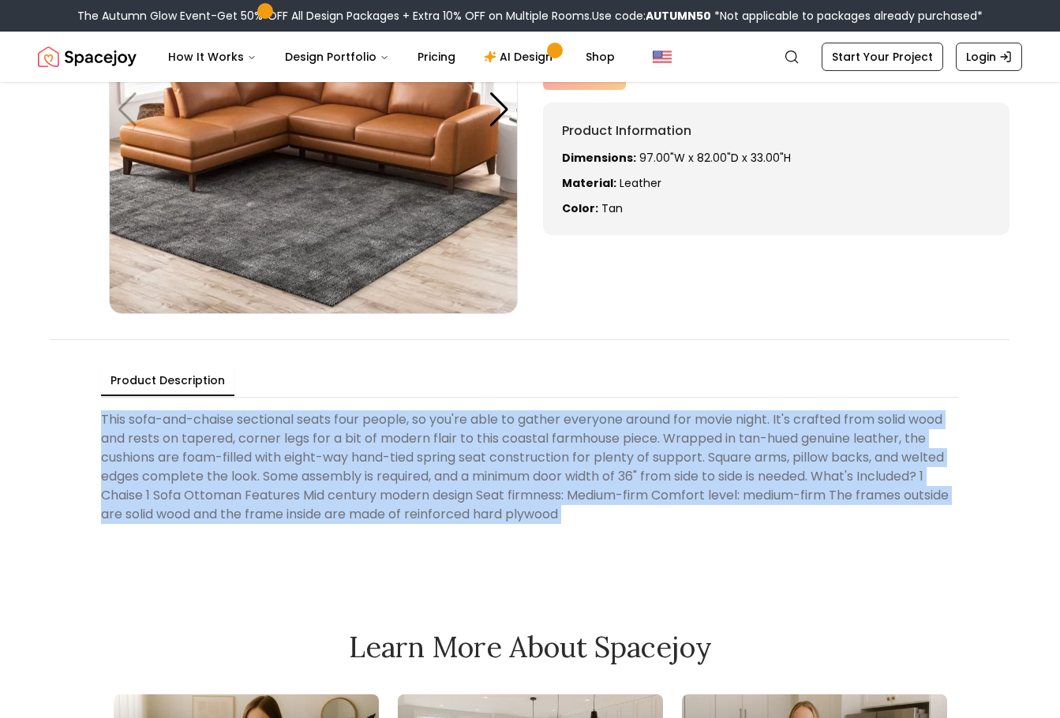
click at [649, 475] on Description "This sofa-and-chaise sectional seats four people, so you're able to gather ever…" at bounding box center [530, 467] width 858 height 126
click at [492, 472] on Description "This sofa-and-chaise sectional seats four people, so you're able to gather ever…" at bounding box center [530, 467] width 858 height 126
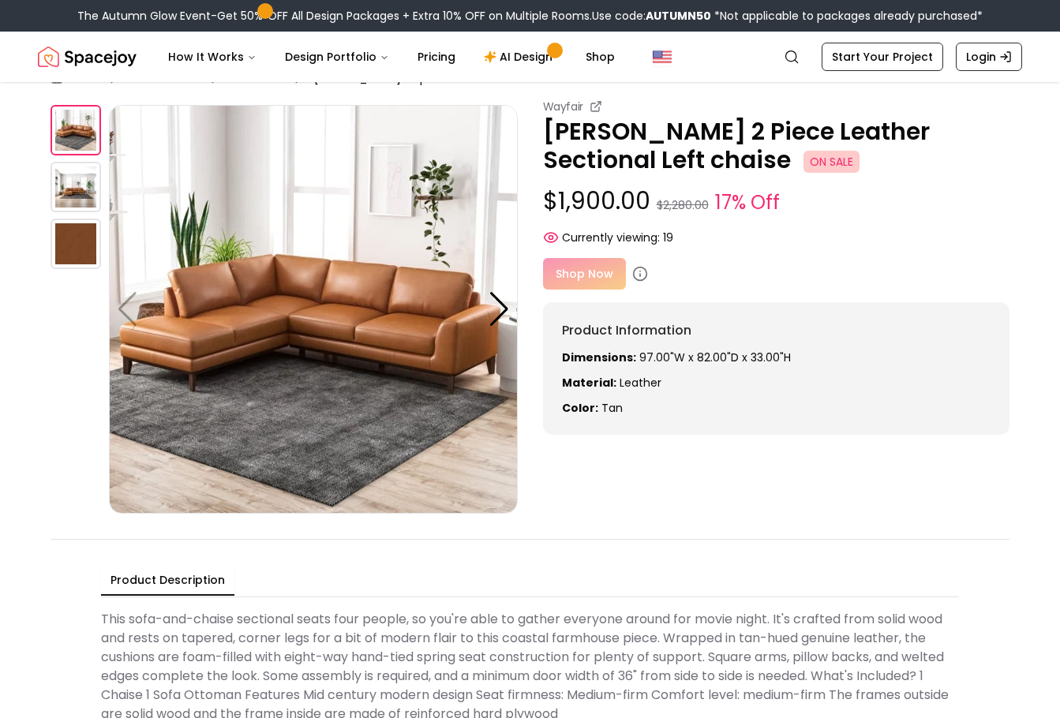
scroll to position [0, 0]
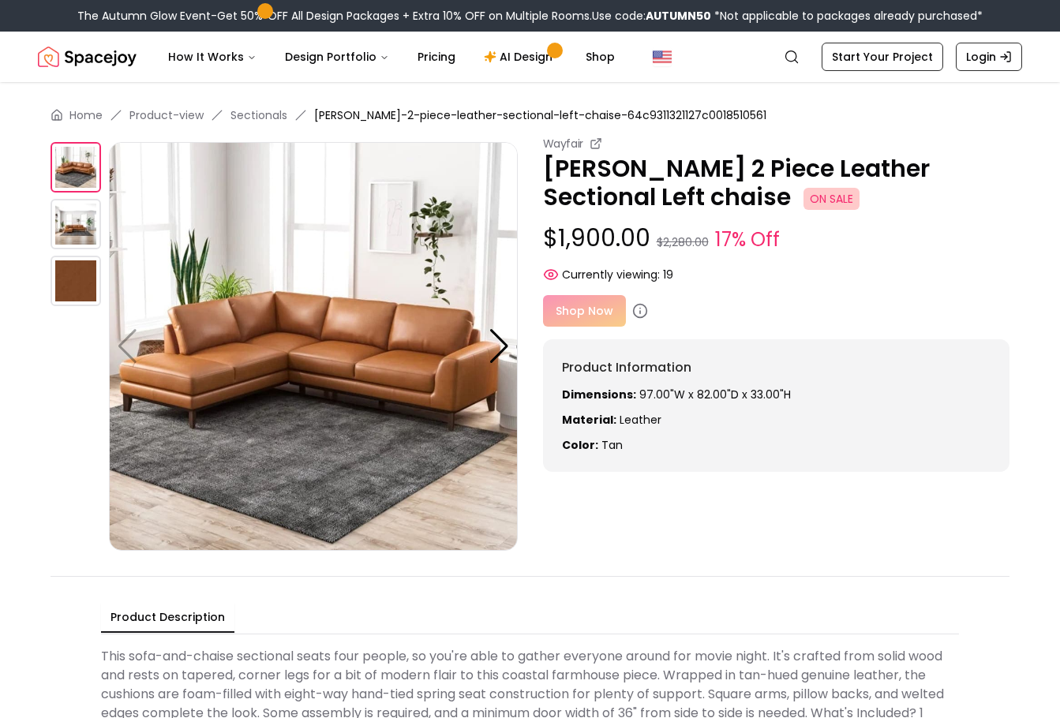
click at [722, 400] on p "Dimensions: 97.00"W x 82.00"D x 33.00"H" at bounding box center [777, 395] width 430 height 16
click at [733, 400] on p "Dimensions: 97.00"W x 82.00"D x 33.00"H" at bounding box center [777, 395] width 430 height 16
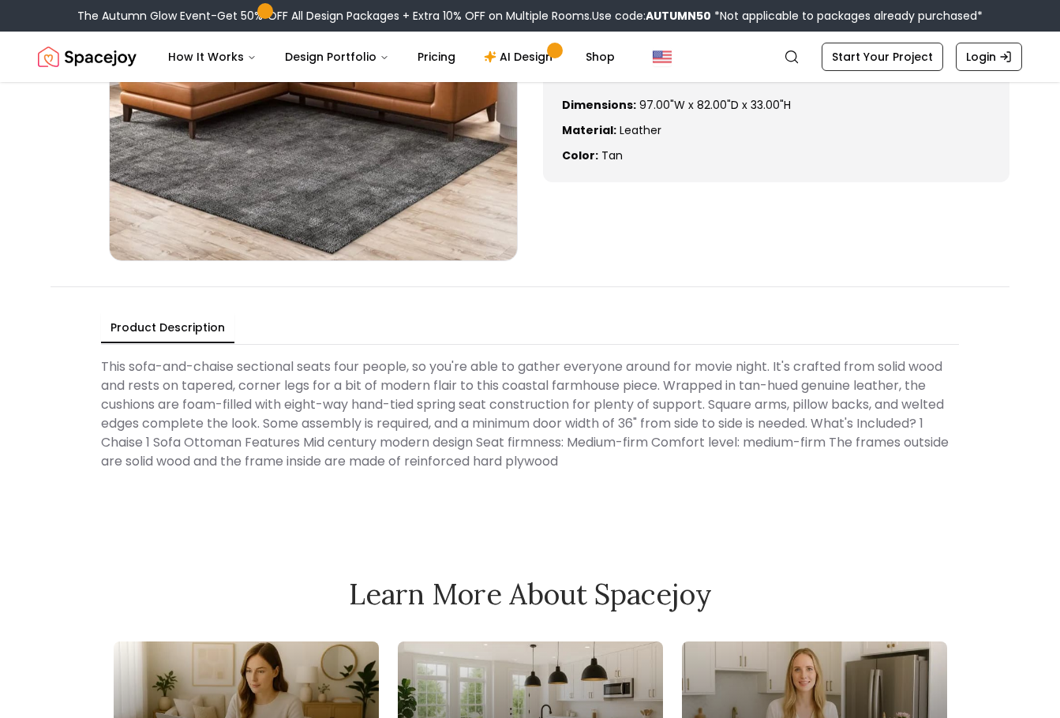
scroll to position [316, 0]
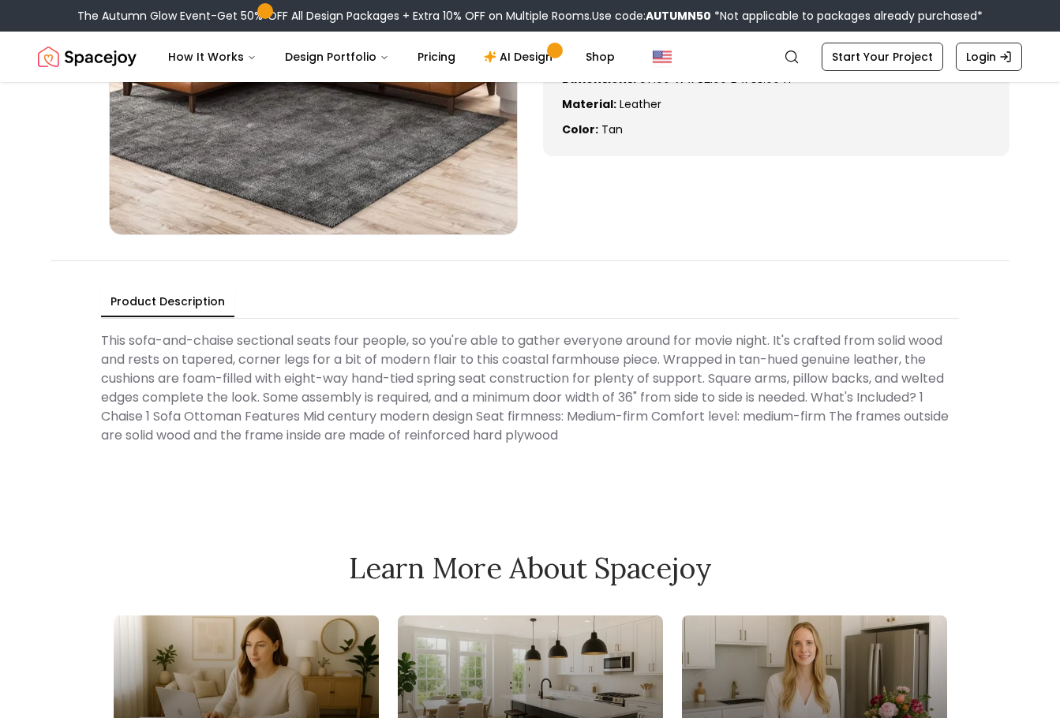
click at [747, 358] on Description "This sofa-and-chaise sectional seats four people, so you're able to gather ever…" at bounding box center [530, 388] width 858 height 126
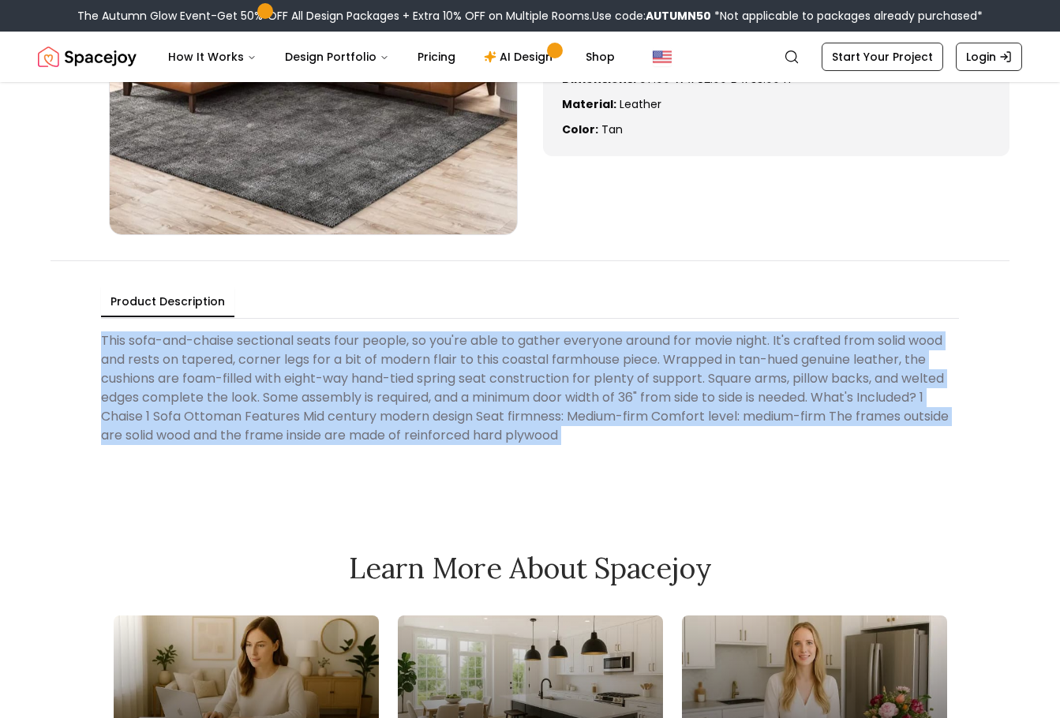
click at [835, 363] on Description "This sofa-and-chaise sectional seats four people, so you're able to gather ever…" at bounding box center [530, 388] width 858 height 126
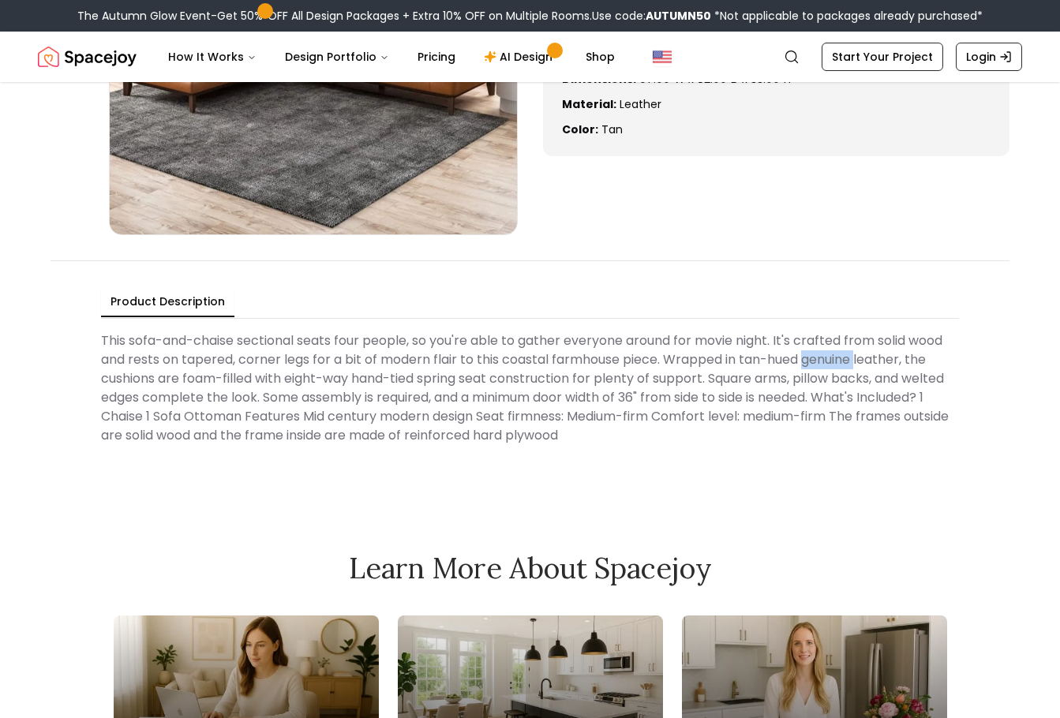
click at [835, 363] on Description "This sofa-and-chaise sectional seats four people, so you're able to gather ever…" at bounding box center [530, 388] width 858 height 126
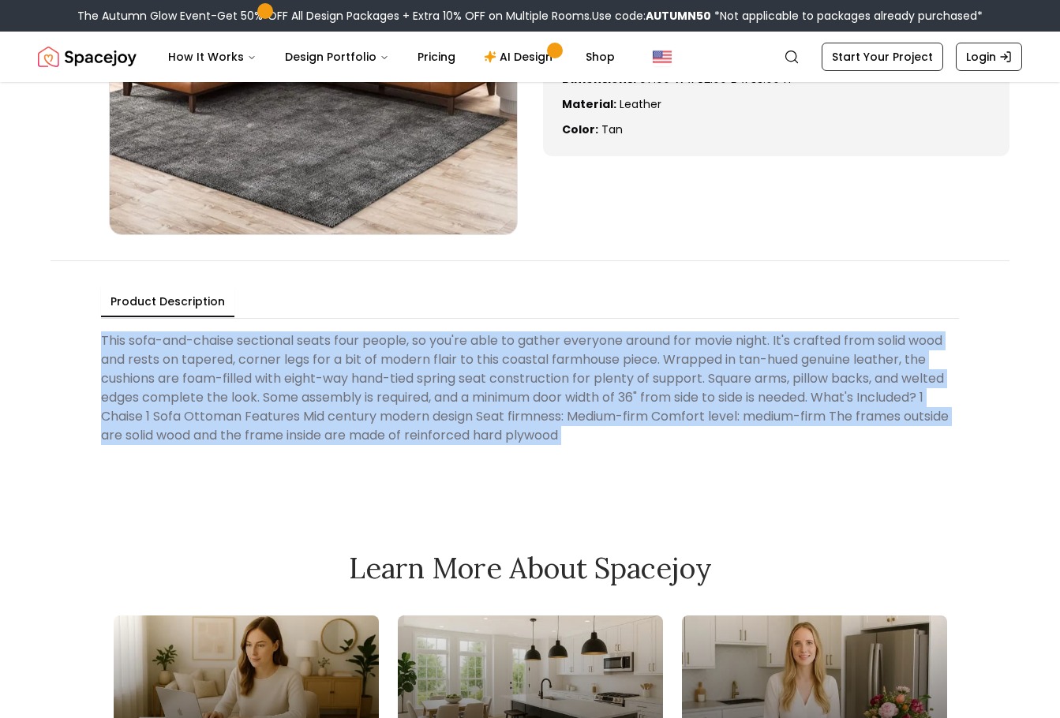
click at [835, 363] on Description "This sofa-and-chaise sectional seats four people, so you're able to gather ever…" at bounding box center [530, 388] width 858 height 126
click at [697, 373] on Description "This sofa-and-chaise sectional seats four people, so you're able to gather ever…" at bounding box center [530, 388] width 858 height 126
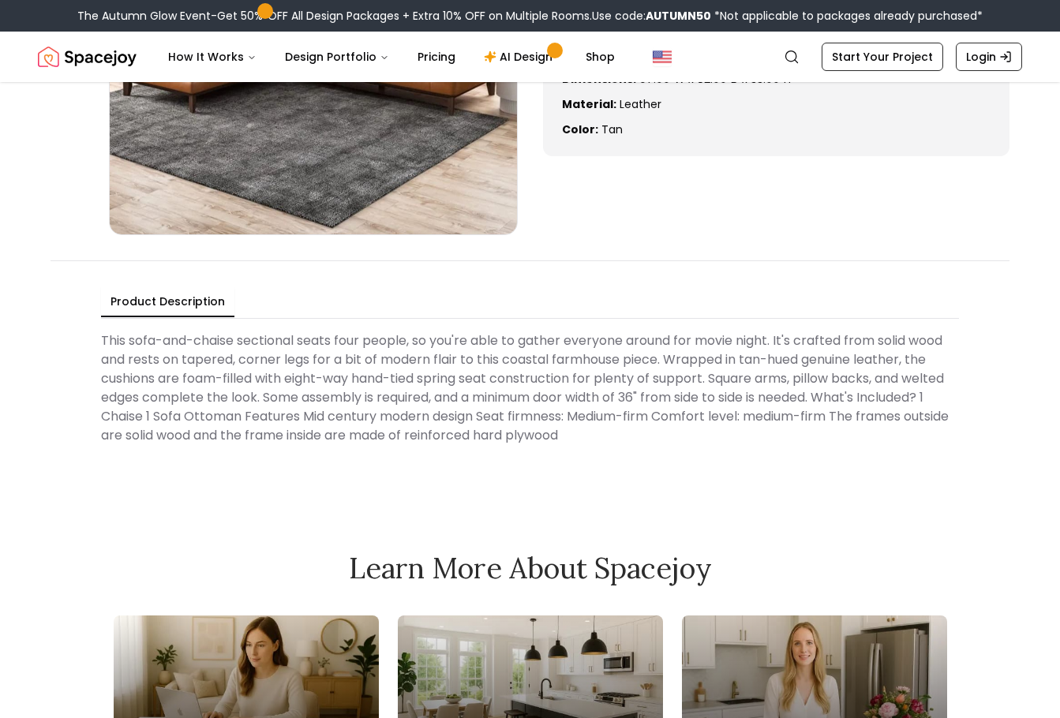
click at [696, 375] on Description "This sofa-and-chaise sectional seats four people, so you're able to gather ever…" at bounding box center [530, 388] width 858 height 126
click at [772, 368] on Description "This sofa-and-chaise sectional seats four people, so you're able to gather ever…" at bounding box center [530, 388] width 858 height 126
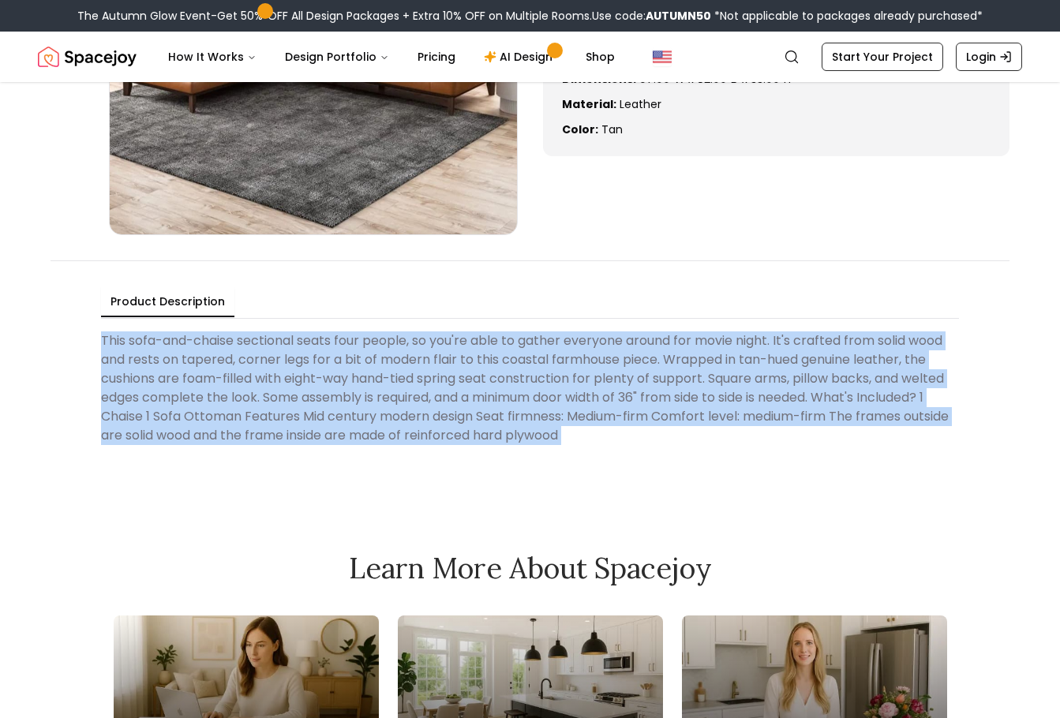
click at [772, 368] on Description "This sofa-and-chaise sectional seats four people, so you're able to gather ever…" at bounding box center [530, 388] width 858 height 126
click at [557, 367] on Description "This sofa-and-chaise sectional seats four people, so you're able to gather ever…" at bounding box center [530, 388] width 858 height 126
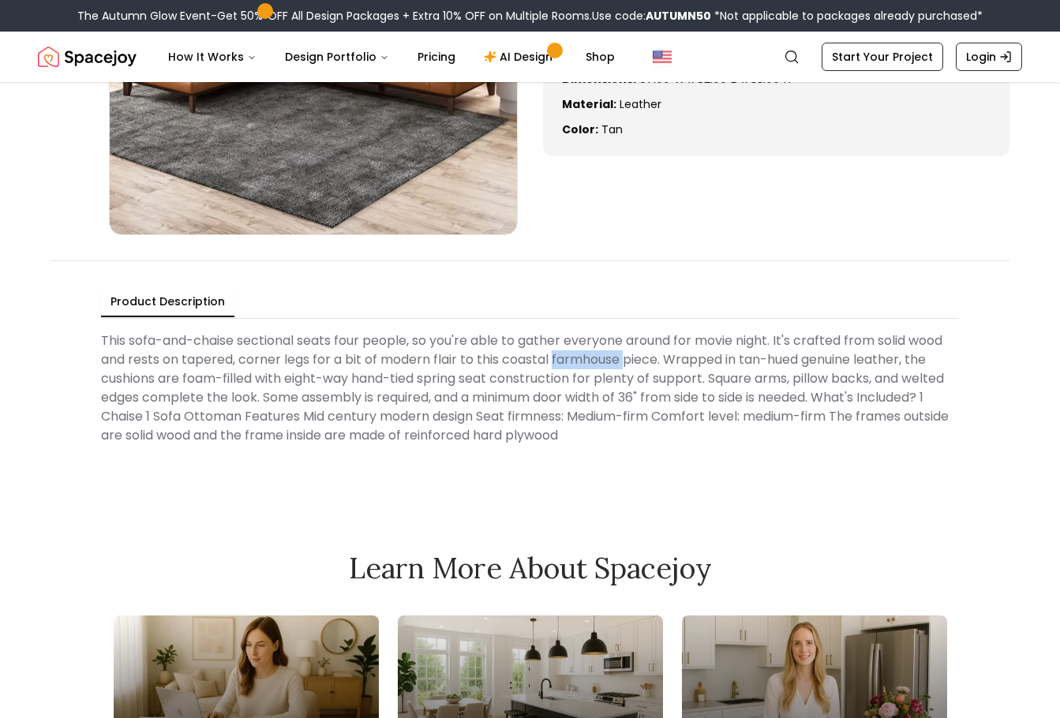
click at [557, 367] on Description "This sofa-and-chaise sectional seats four people, so you're able to gather ever…" at bounding box center [530, 388] width 858 height 126
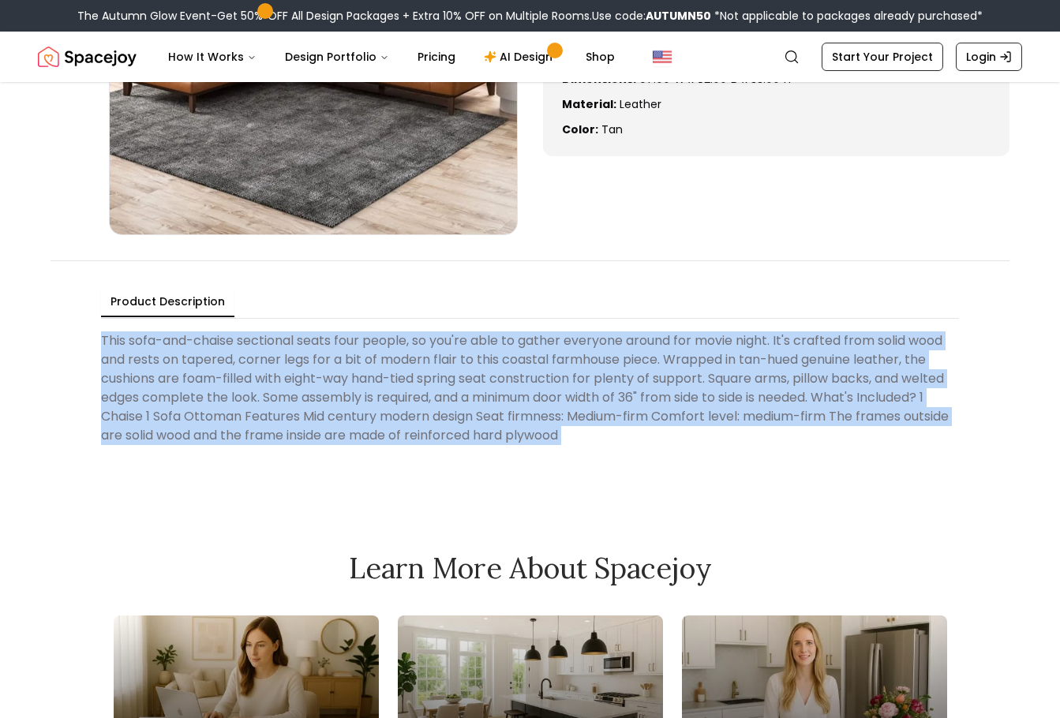
click at [557, 367] on Description "This sofa-and-chaise sectional seats four people, so you're able to gather ever…" at bounding box center [530, 388] width 858 height 126
click at [714, 373] on Description "This sofa-and-chaise sectional seats four people, so you're able to gather ever…" at bounding box center [530, 388] width 858 height 126
click at [435, 405] on Description "This sofa-and-chaise sectional seats four people, so you're able to gather ever…" at bounding box center [530, 388] width 858 height 126
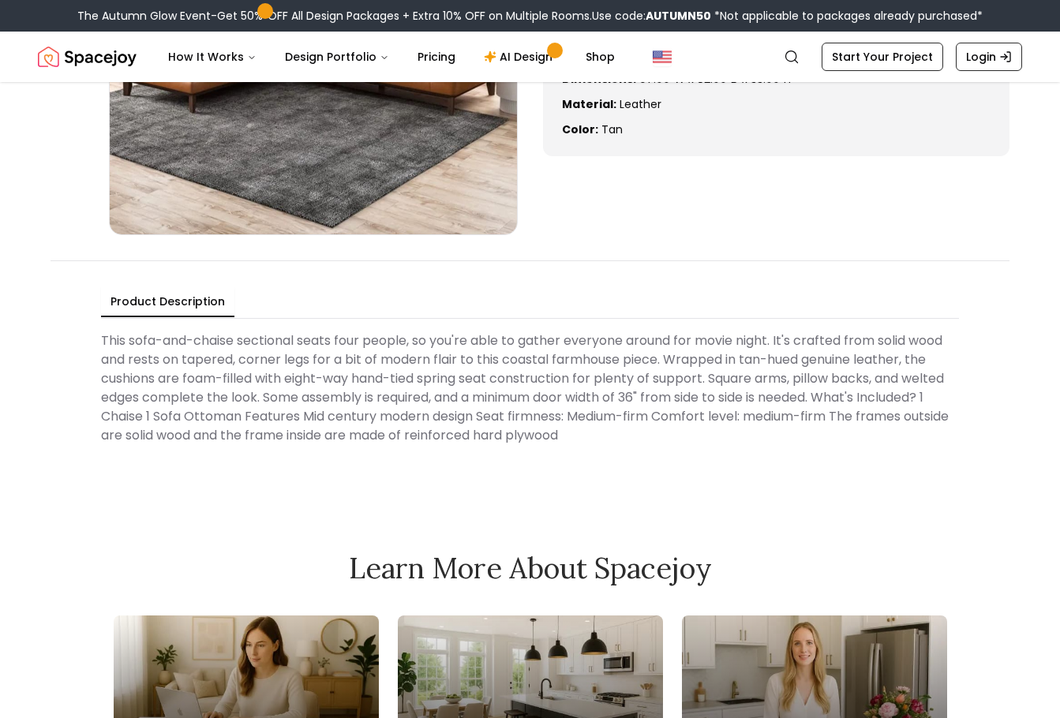
click at [435, 405] on Description "This sofa-and-chaise sectional seats four people, so you're able to gather ever…" at bounding box center [530, 388] width 858 height 126
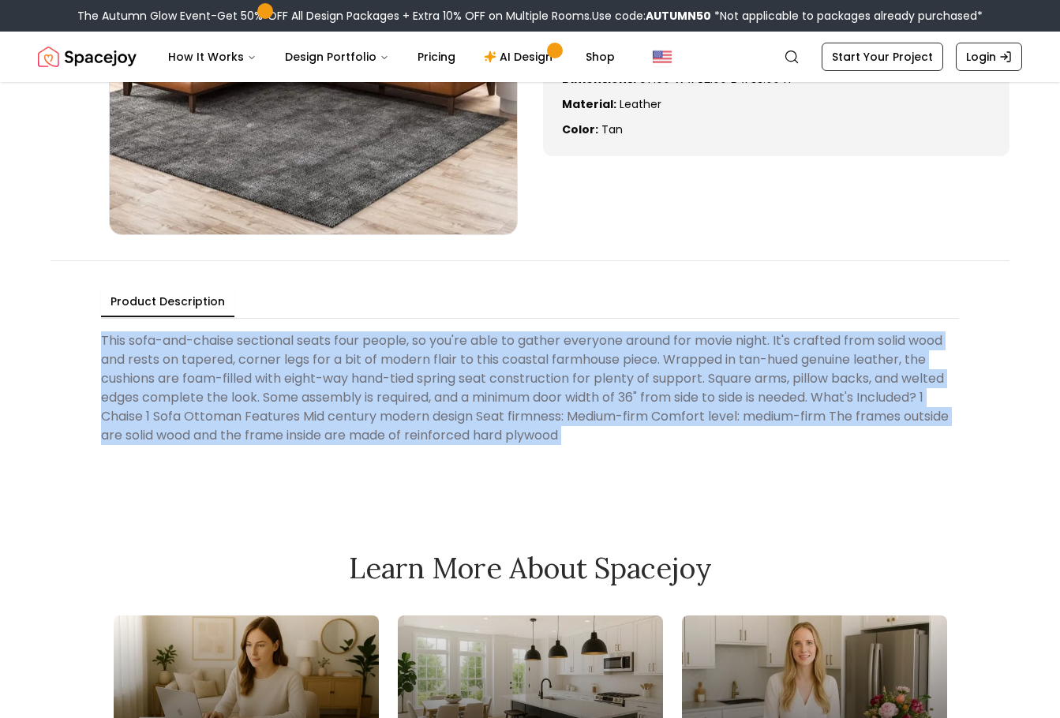
click at [435, 405] on Description "This sofa-and-chaise sectional seats four people, so you're able to gather ever…" at bounding box center [530, 388] width 858 height 126
click at [547, 396] on Description "This sofa-and-chaise sectional seats four people, so you're able to gather ever…" at bounding box center [530, 388] width 858 height 126
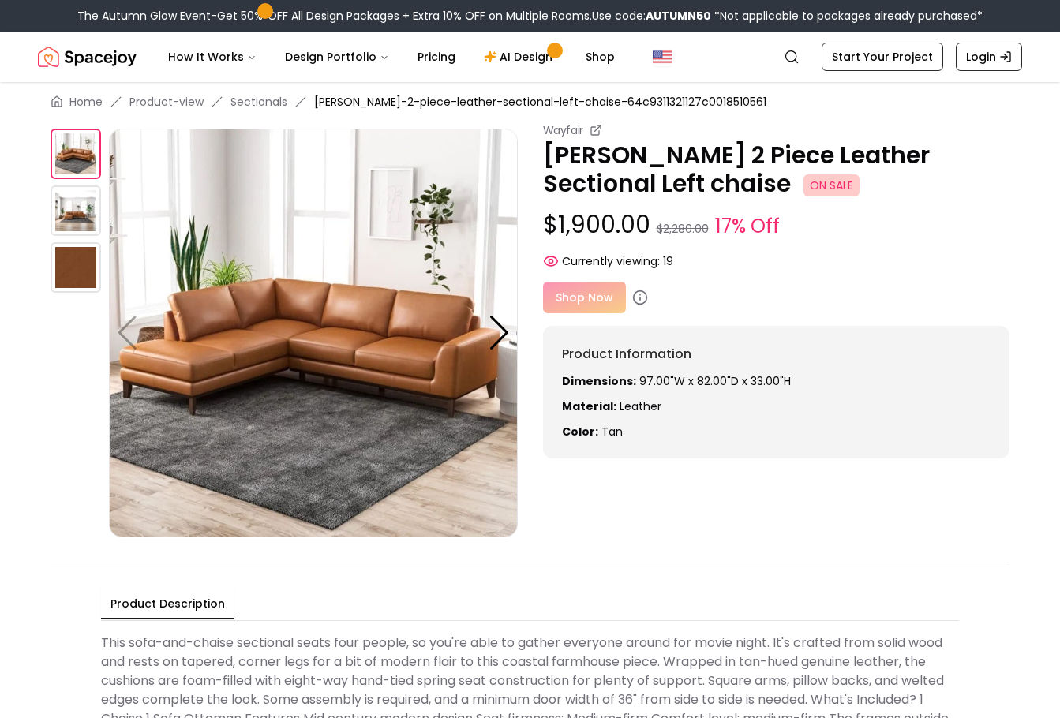
scroll to position [0, 0]
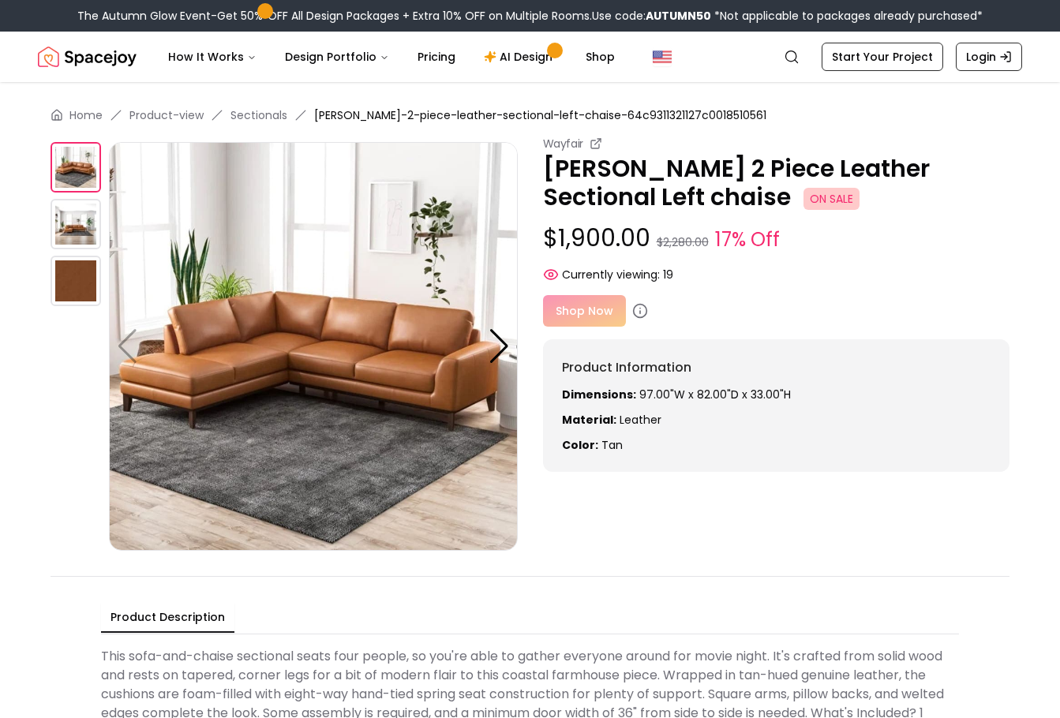
click at [73, 228] on img at bounding box center [76, 224] width 51 height 51
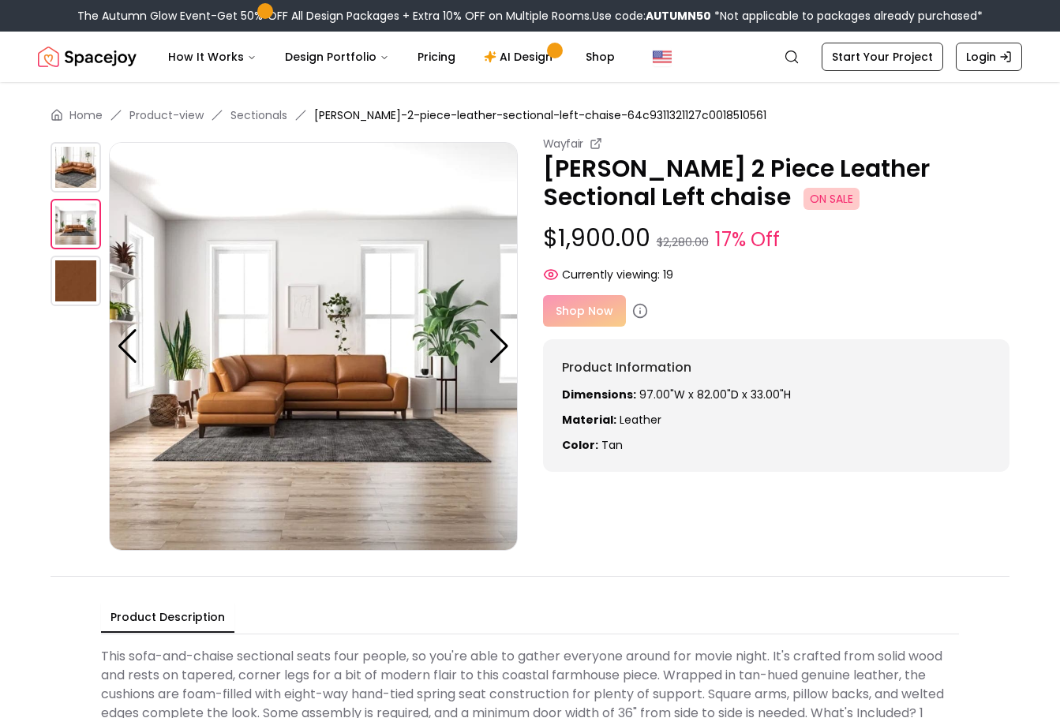
click at [74, 287] on img at bounding box center [76, 281] width 51 height 51
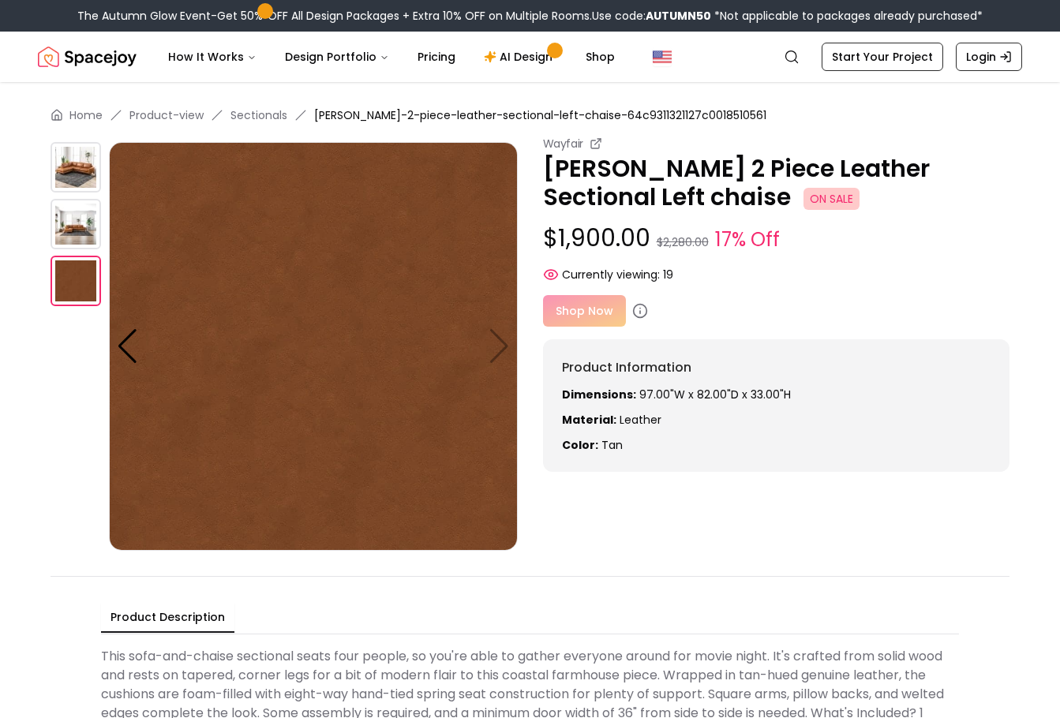
click at [739, 563] on div "Home Product-view Sectionals [PERSON_NAME]-2-piece-leather-sectional-left-chais…" at bounding box center [530, 437] width 1060 height 711
click at [687, 557] on div "Home Product-view Sectionals [PERSON_NAME]-2-piece-leather-sectional-left-chais…" at bounding box center [530, 437] width 1060 height 711
click at [745, 506] on div "Wayfair [PERSON_NAME] 2 Piece Leather Sectional Left chaise ON SALE $1,900.00 $…" at bounding box center [530, 343] width 959 height 415
click at [606, 182] on p "[PERSON_NAME] 2 Piece Leather Sectional Left chaise ON SALE" at bounding box center [776, 183] width 467 height 57
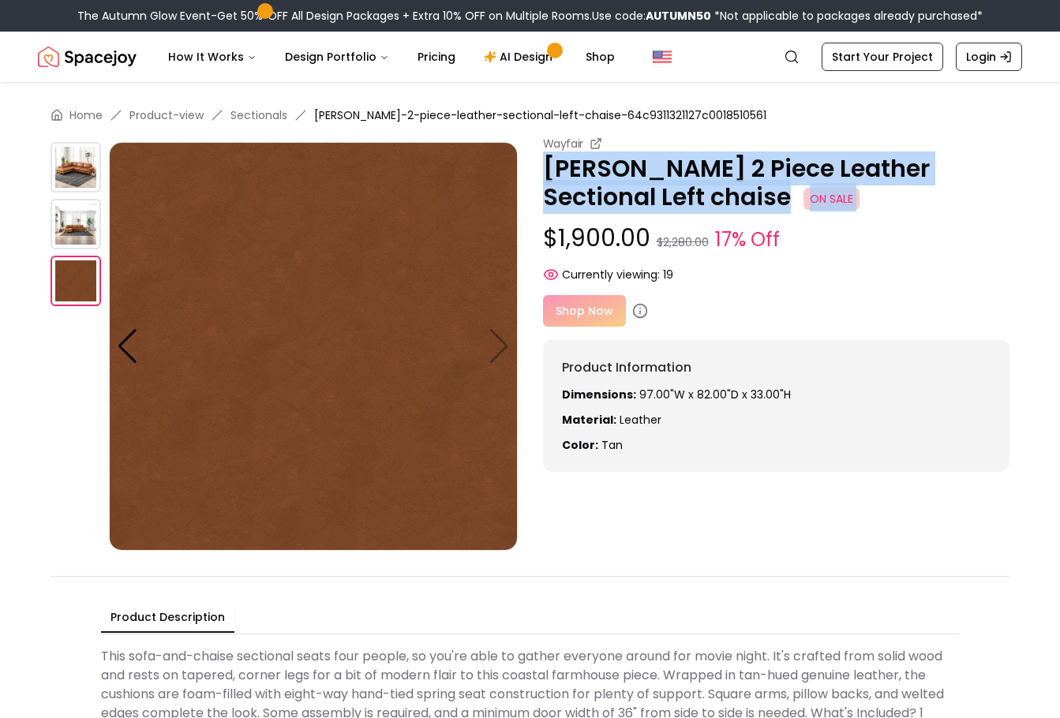
click at [606, 182] on p "[PERSON_NAME] 2 Piece Leather Sectional Left chaise ON SALE" at bounding box center [776, 183] width 467 height 57
click at [560, 190] on p "[PERSON_NAME] 2 Piece Leather Sectional Left chaise ON SALE" at bounding box center [776, 183] width 467 height 57
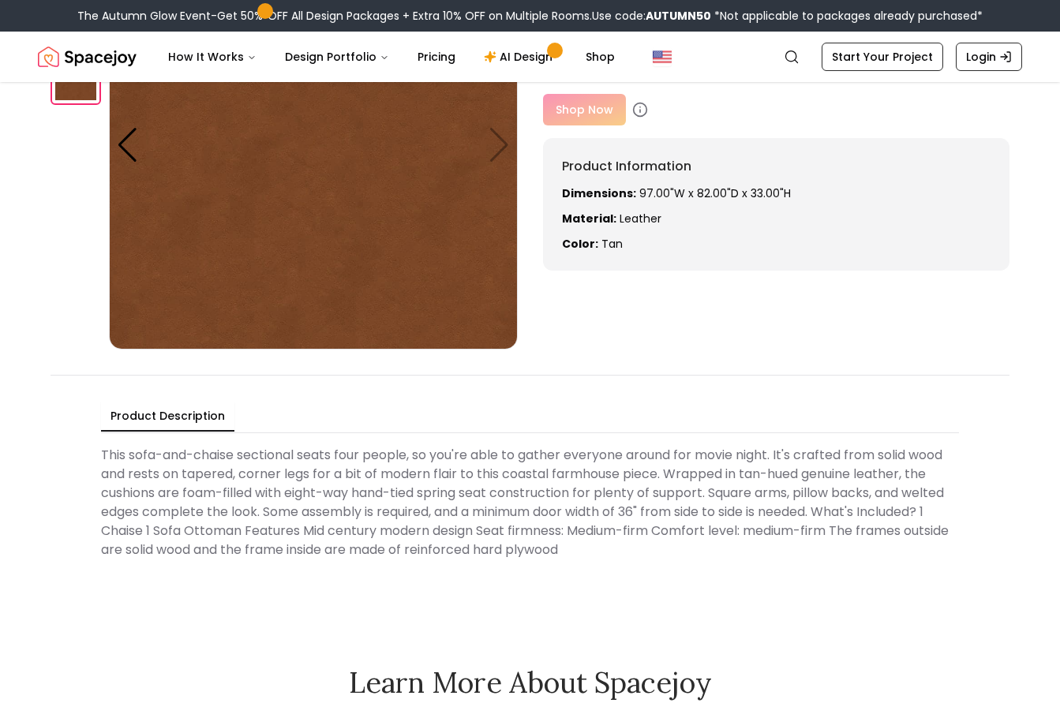
scroll to position [395, 0]
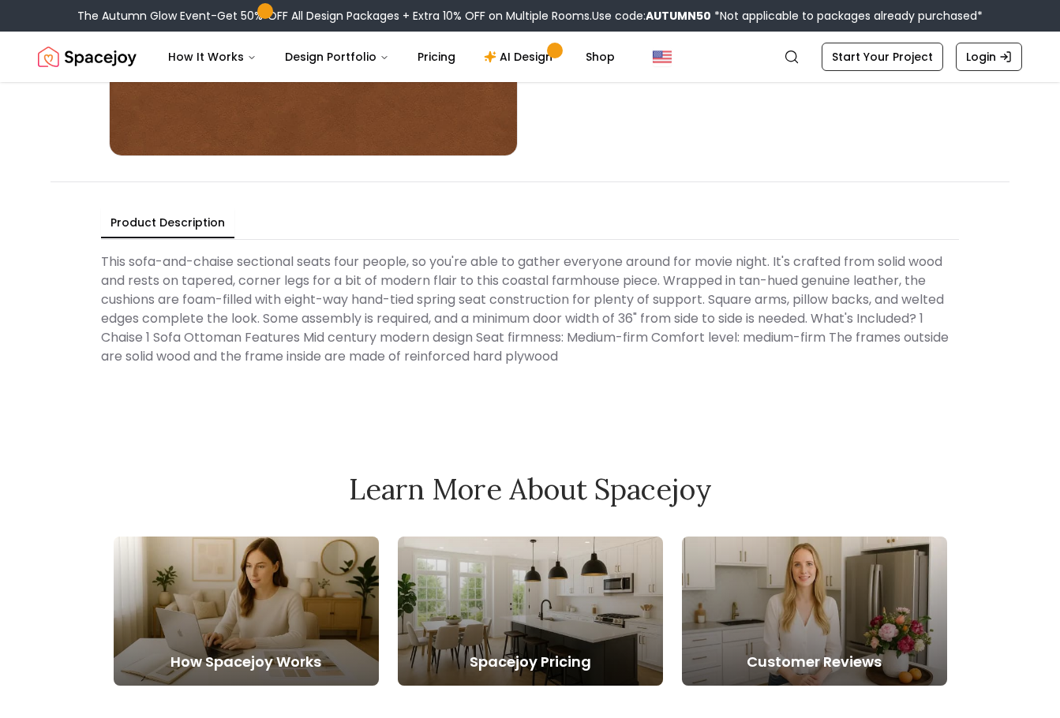
click at [451, 362] on Description "This sofa-and-chaise sectional seats four people, so you're able to gather ever…" at bounding box center [530, 309] width 858 height 126
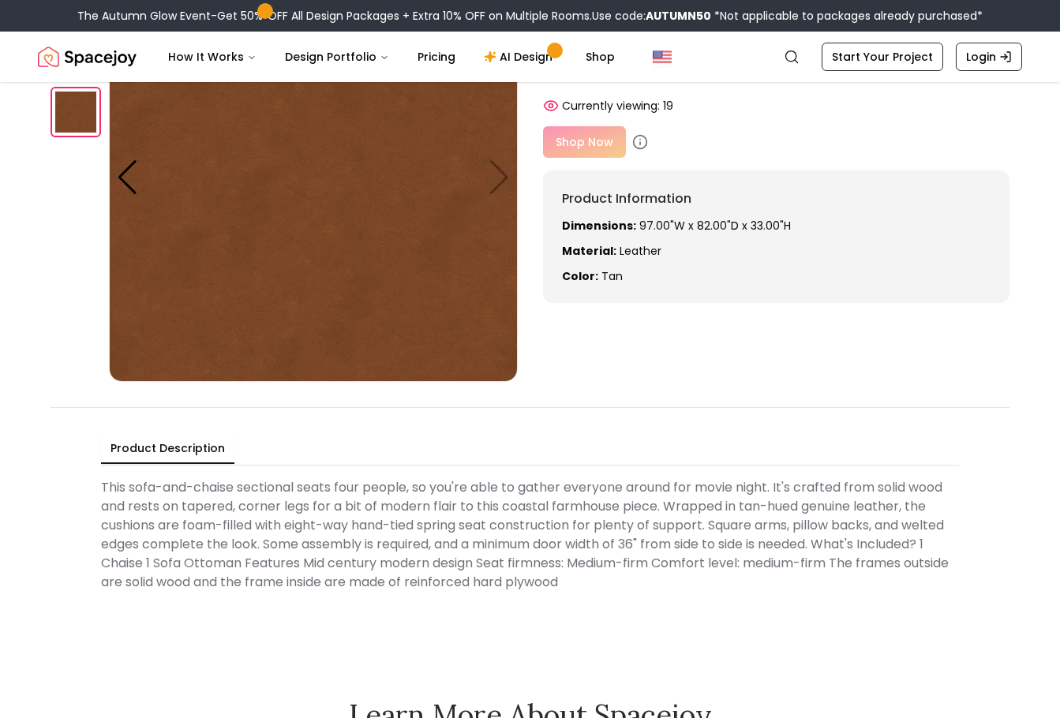
scroll to position [0, 0]
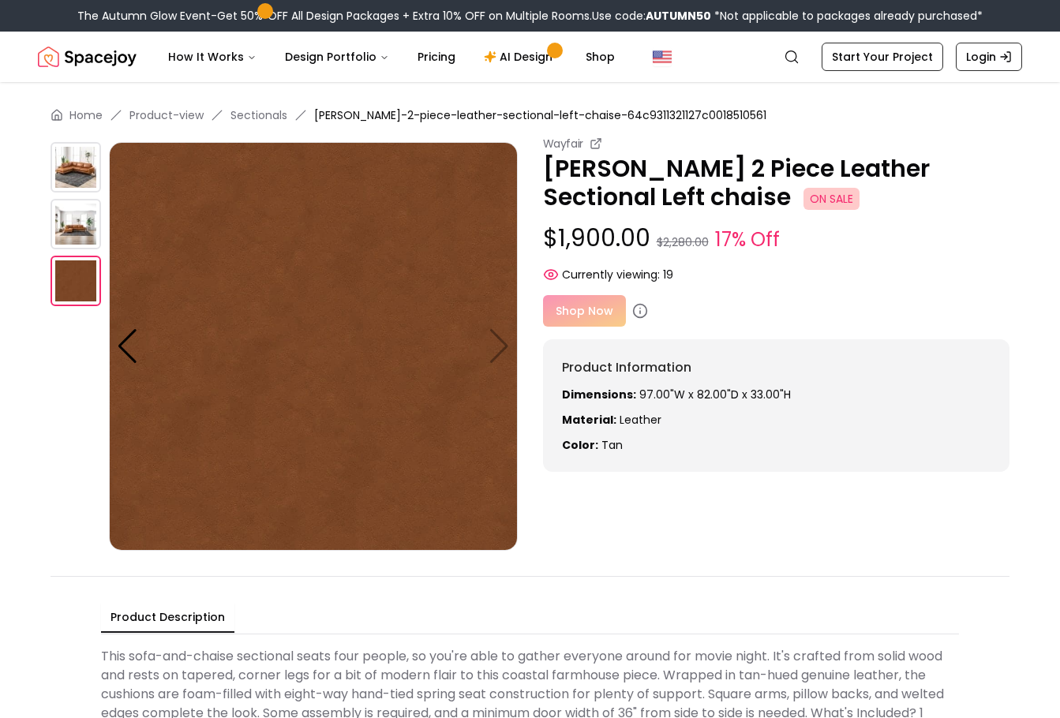
click at [77, 219] on img at bounding box center [76, 224] width 51 height 51
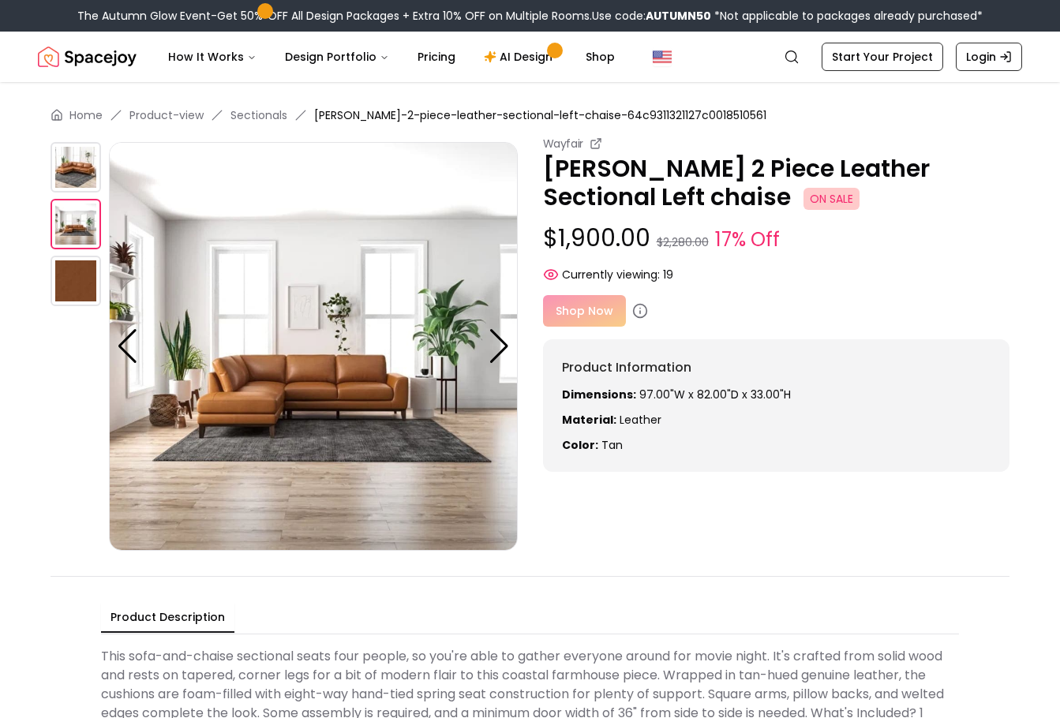
click at [75, 156] on img at bounding box center [76, 167] width 51 height 51
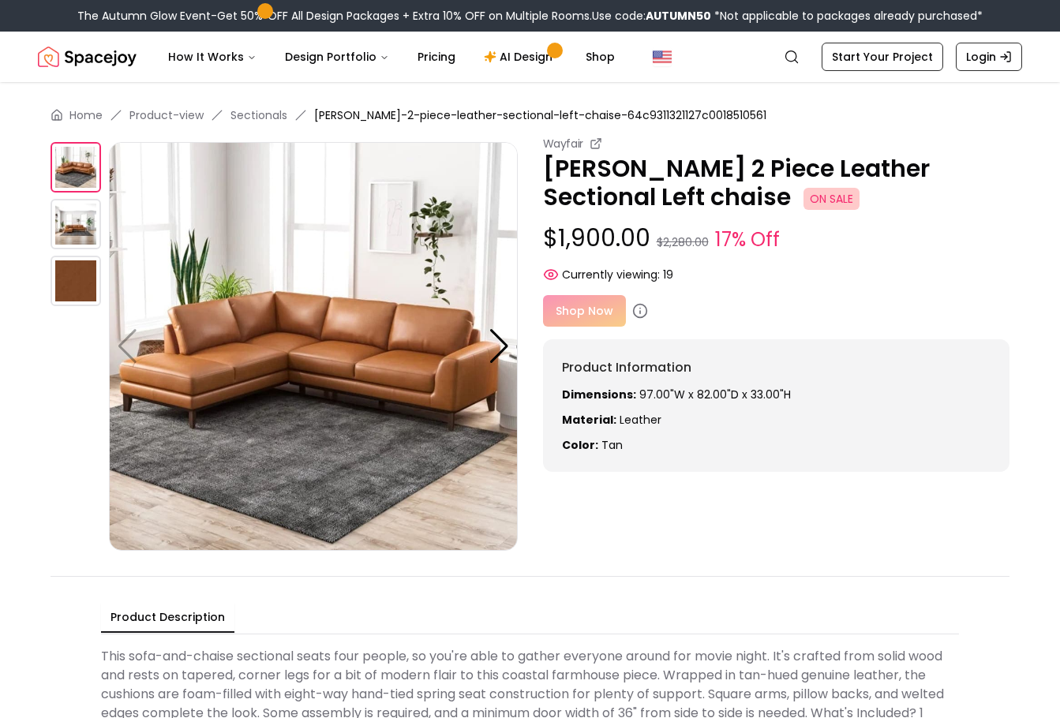
click at [557, 312] on div "Shop Now" at bounding box center [776, 311] width 467 height 32
click at [636, 306] on icon at bounding box center [640, 311] width 16 height 16
click at [580, 314] on div "Shop Now" at bounding box center [776, 311] width 467 height 32
drag, startPoint x: 580, startPoint y: 314, endPoint x: 621, endPoint y: 309, distance: 42.2
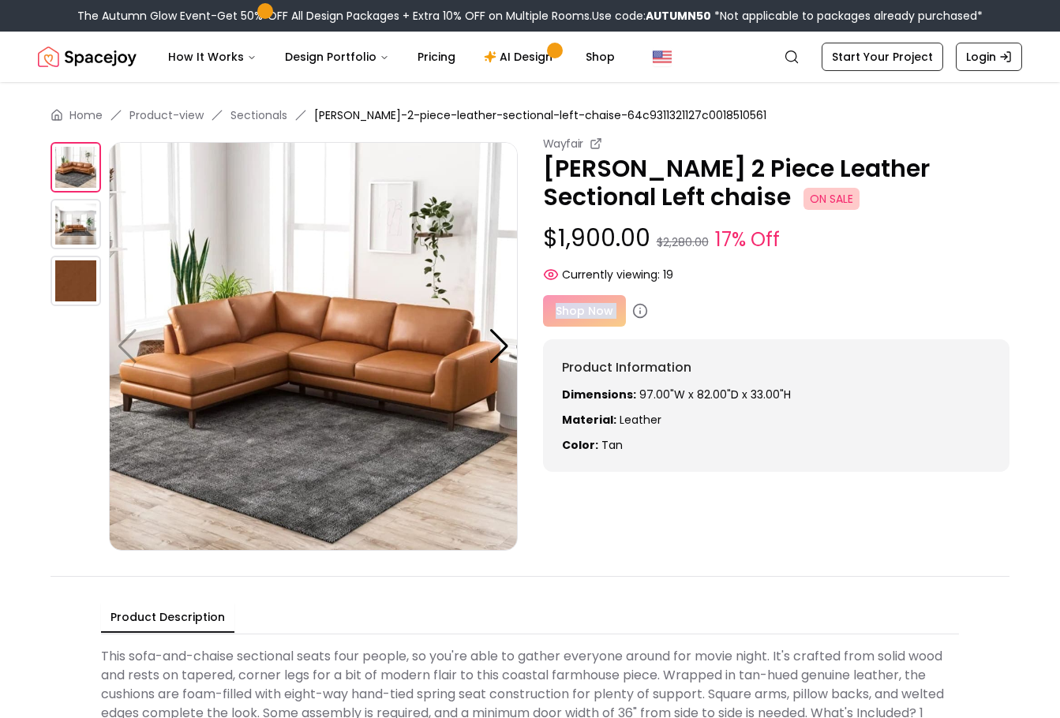
click at [580, 314] on div "Shop Now" at bounding box center [776, 311] width 467 height 32
click at [639, 309] on icon at bounding box center [640, 311] width 16 height 16
click at [655, 339] on div "Product Information Dimensions: 97.00"W x 82.00"D x 33.00"H Material: leather C…" at bounding box center [776, 405] width 467 height 133
click at [640, 309] on icon at bounding box center [640, 311] width 16 height 16
click at [640, 313] on icon at bounding box center [640, 311] width 16 height 16
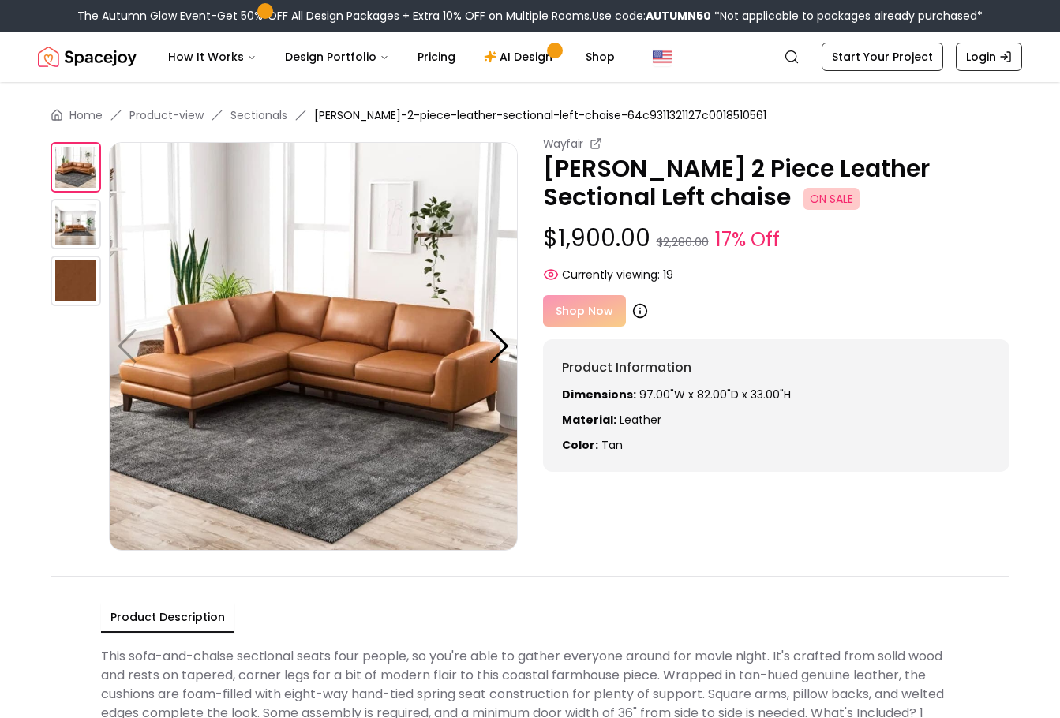
click at [640, 313] on icon at bounding box center [640, 311] width 16 height 16
click at [636, 313] on icon at bounding box center [640, 311] width 16 height 16
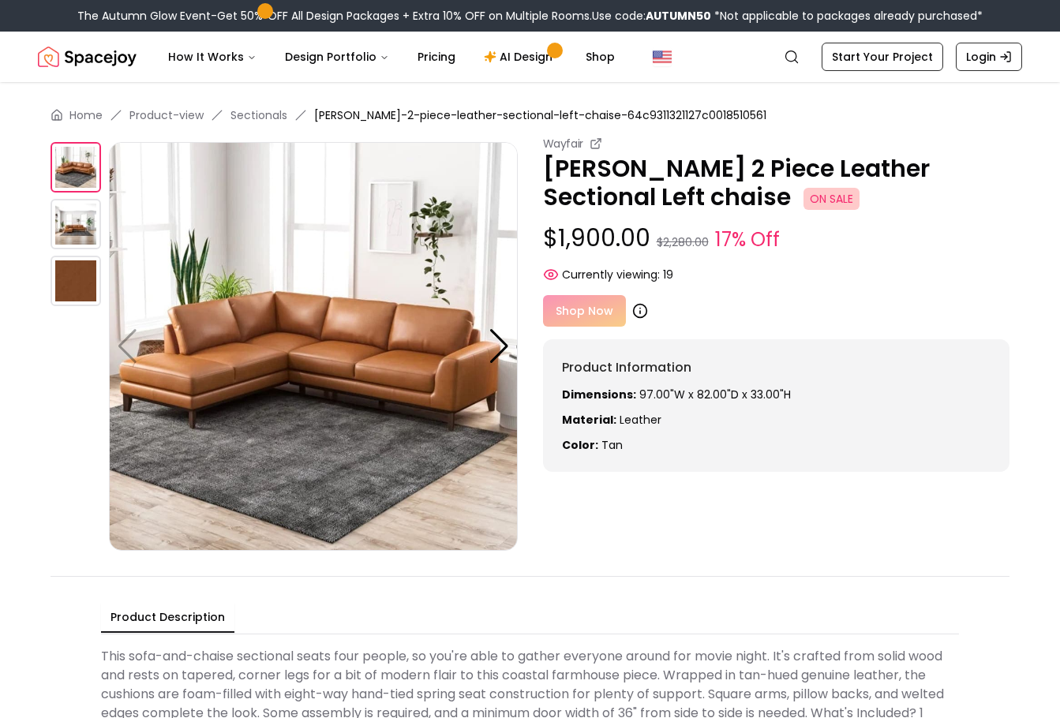
click at [636, 313] on icon at bounding box center [640, 311] width 16 height 16
click at [739, 239] on small "17% Off" at bounding box center [747, 240] width 65 height 28
drag, startPoint x: 739, startPoint y: 239, endPoint x: 693, endPoint y: 226, distance: 47.7
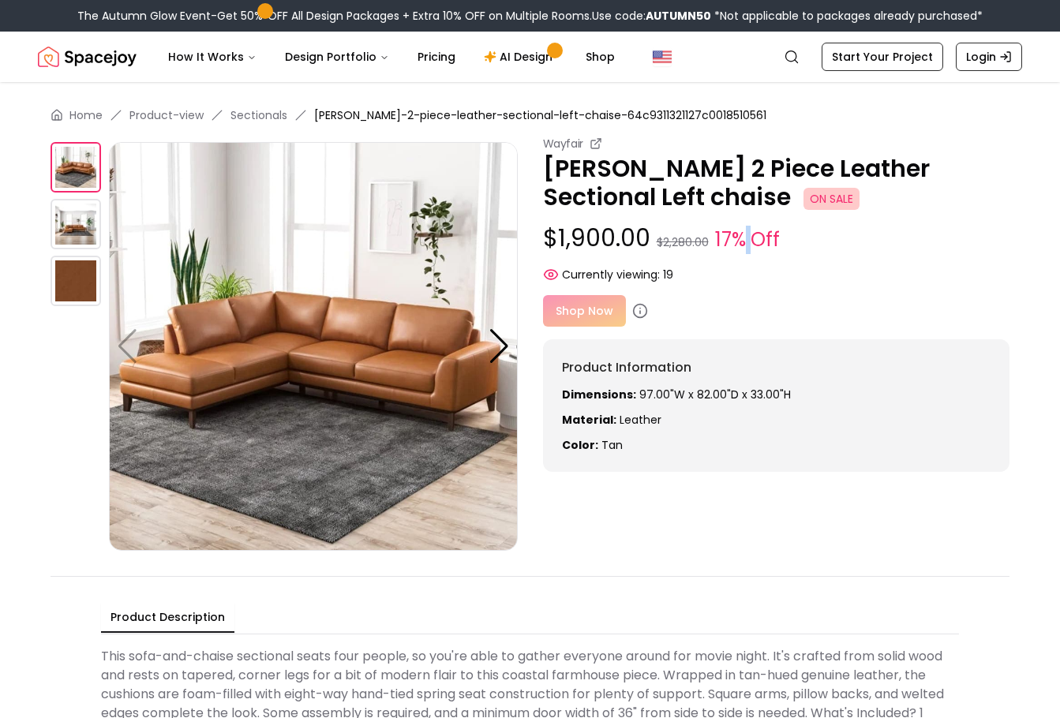
click at [739, 239] on small "17% Off" at bounding box center [747, 240] width 65 height 28
click at [589, 306] on div "Shop Now" at bounding box center [776, 311] width 467 height 32
click at [588, 306] on div "Shop Now" at bounding box center [776, 311] width 467 height 32
click at [583, 306] on div "Shop Now" at bounding box center [776, 311] width 467 height 32
click at [574, 309] on div "Shop Now" at bounding box center [776, 311] width 467 height 32
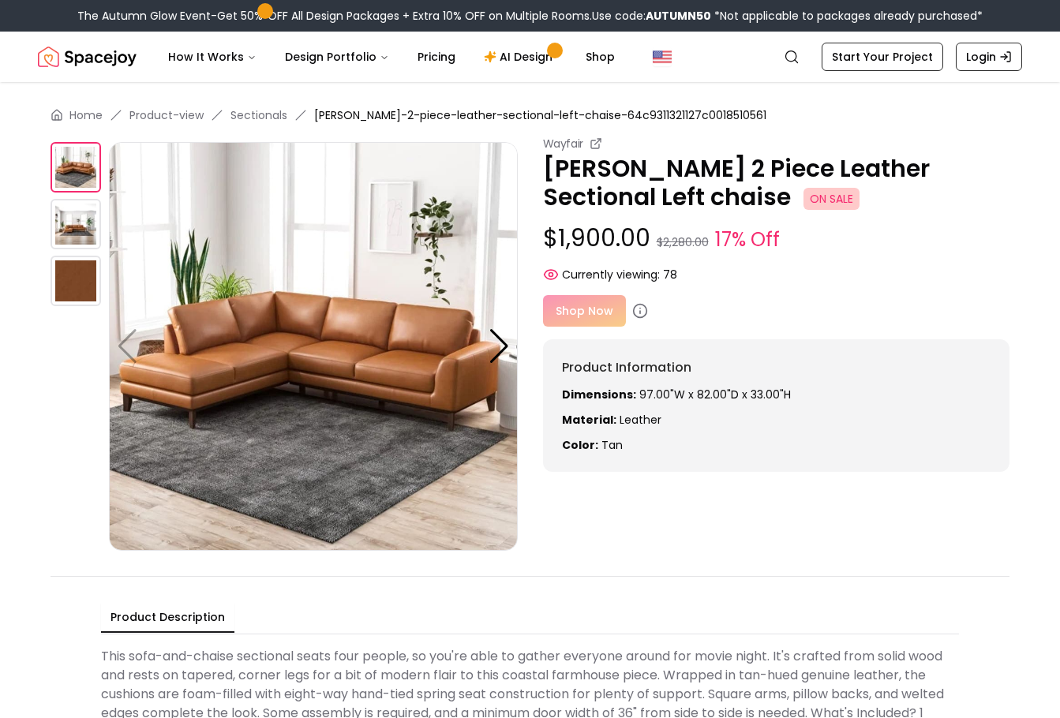
click at [574, 309] on div "Shop Now" at bounding box center [776, 311] width 467 height 32
click at [624, 320] on div "Shop Now" at bounding box center [776, 311] width 467 height 32
click at [639, 309] on icon at bounding box center [640, 311] width 16 height 16
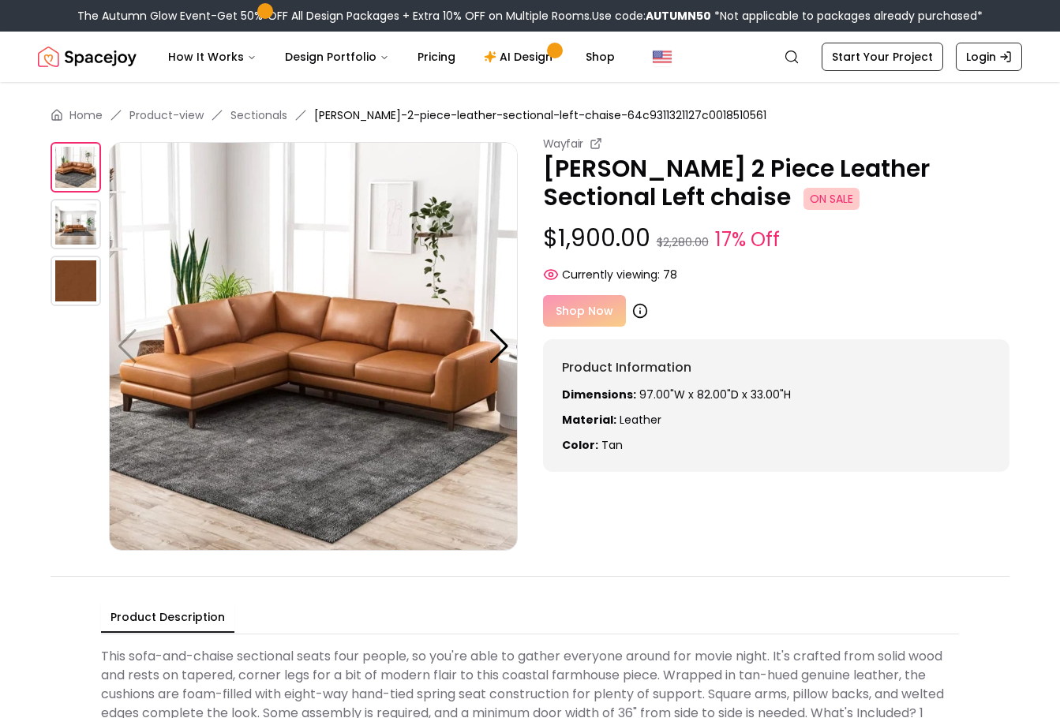
click at [639, 309] on icon at bounding box center [640, 311] width 16 height 16
click at [638, 309] on icon at bounding box center [640, 311] width 16 height 16
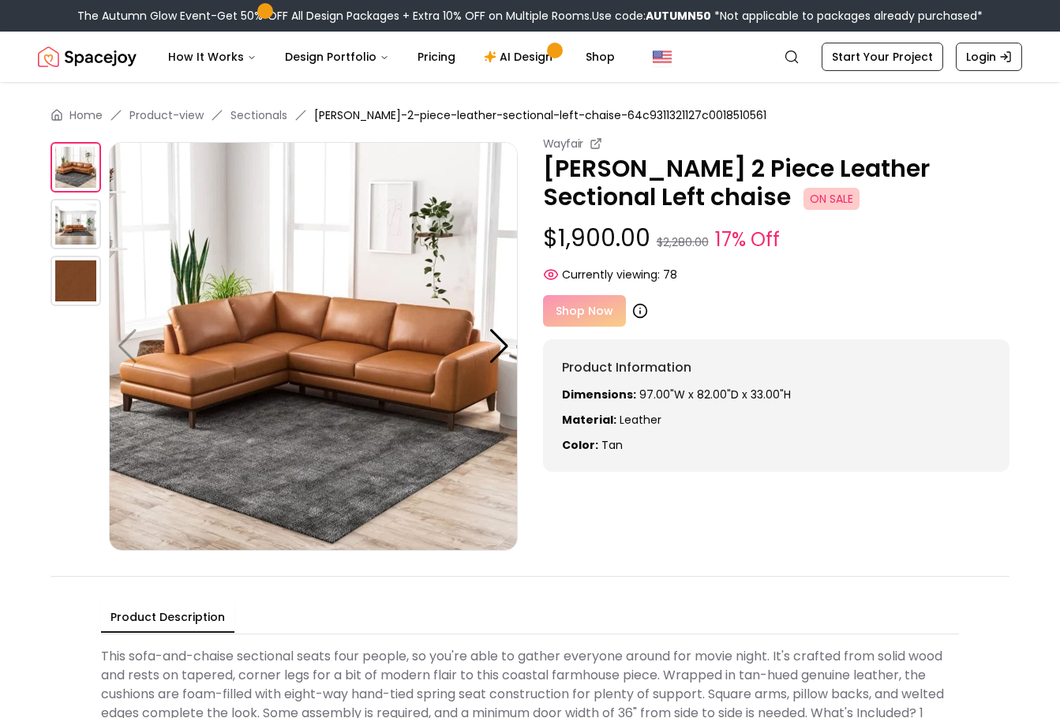
click at [638, 309] on icon at bounding box center [640, 311] width 16 height 16
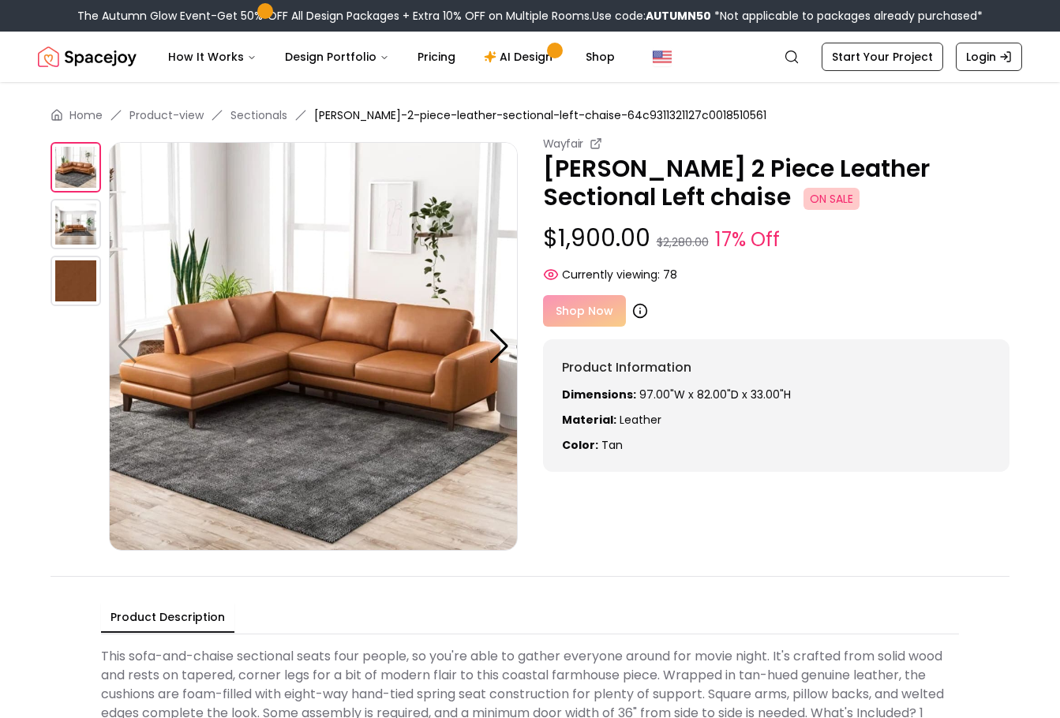
click at [638, 309] on icon at bounding box center [640, 311] width 16 height 16
